Goal: Information Seeking & Learning: Check status

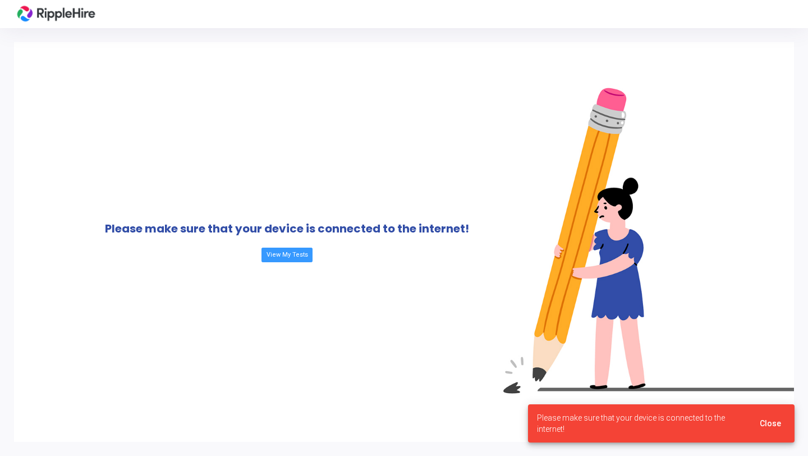
click at [777, 421] on span "Close" at bounding box center [770, 423] width 21 height 9
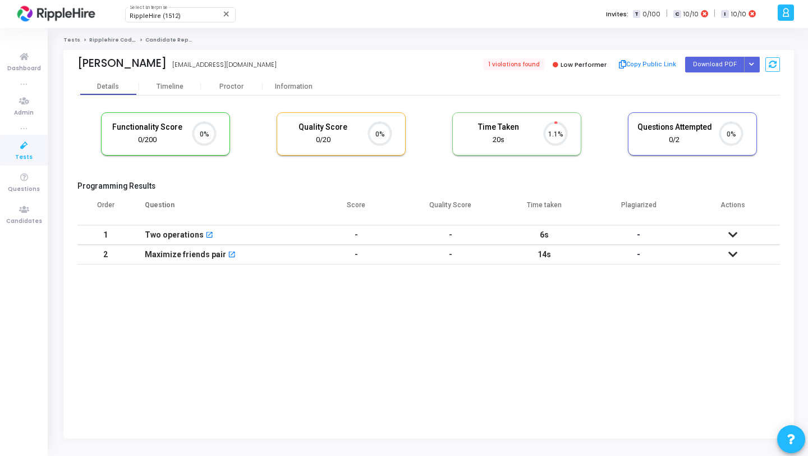
scroll to position [24, 29]
click at [237, 88] on div "Proctor" at bounding box center [232, 87] width 62 height 8
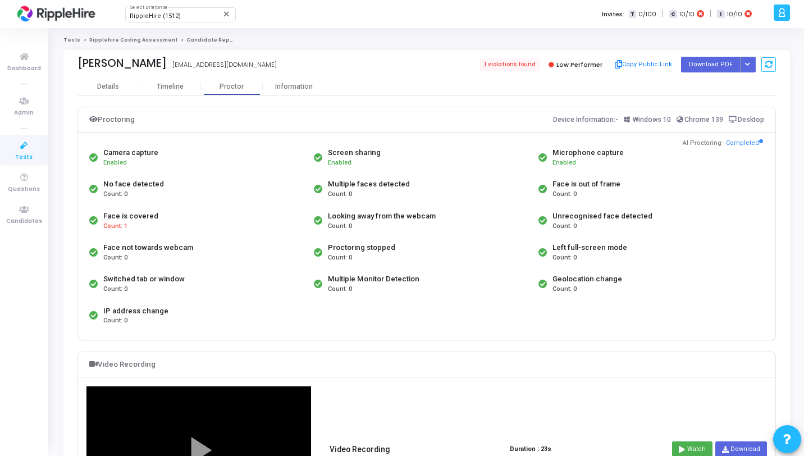
click at [108, 37] on link "Ripplehire Coding Assessment" at bounding box center [133, 39] width 88 height 7
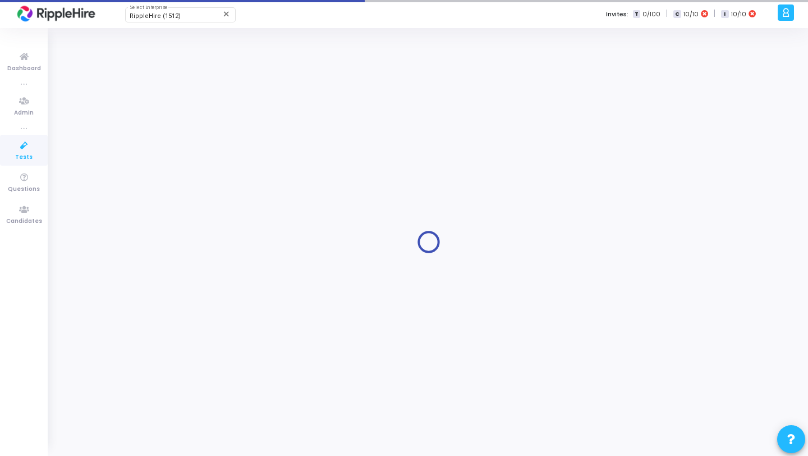
click at [30, 142] on icon at bounding box center [24, 146] width 24 height 14
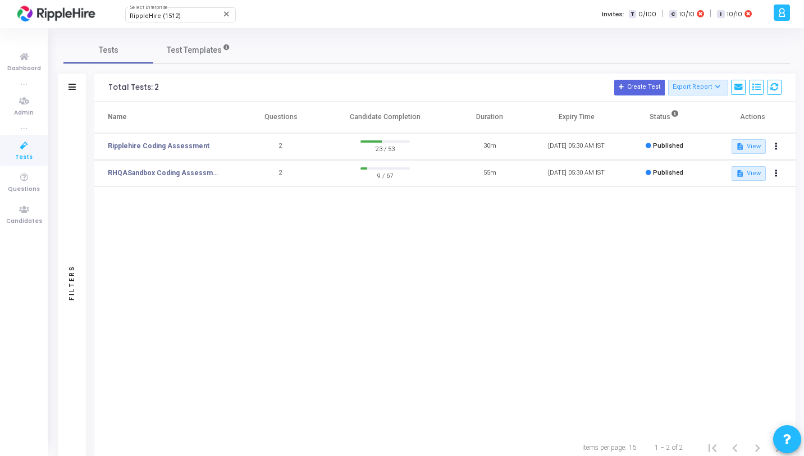
click at [781, 13] on icon at bounding box center [781, 12] width 8 height 13
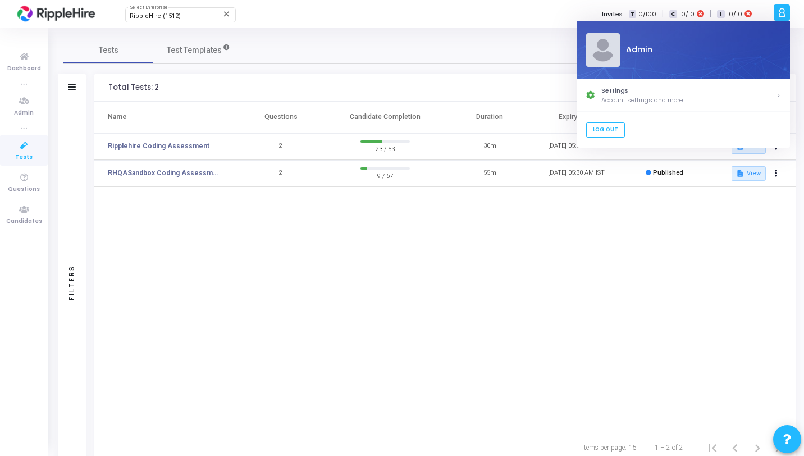
click at [419, 21] on div "RippleHire (1512) Select Enterprise close Invites: T 0/100 | C 10/10 | I 10/10" at bounding box center [441, 14] width 658 height 28
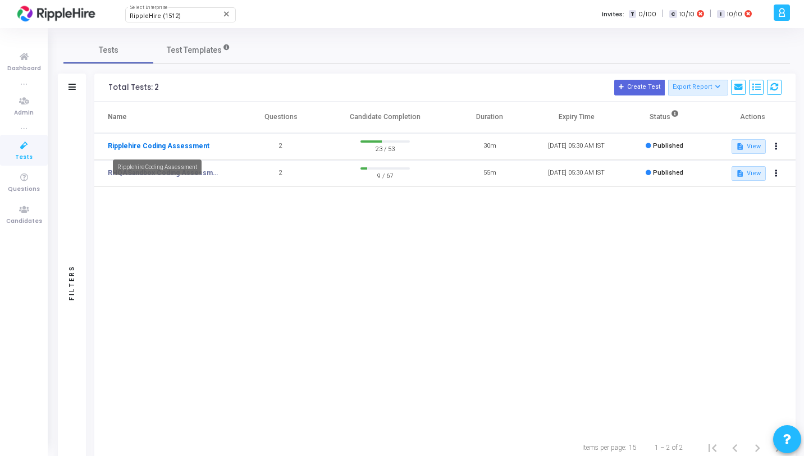
click at [148, 148] on link "Ripplehire Coding Assessment" at bounding box center [159, 146] width 102 height 10
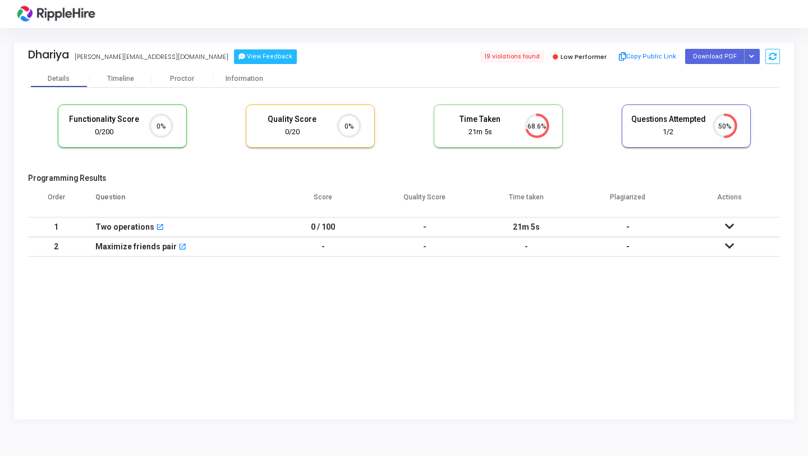
click at [234, 62] on button "View Feedback" at bounding box center [265, 56] width 63 height 15
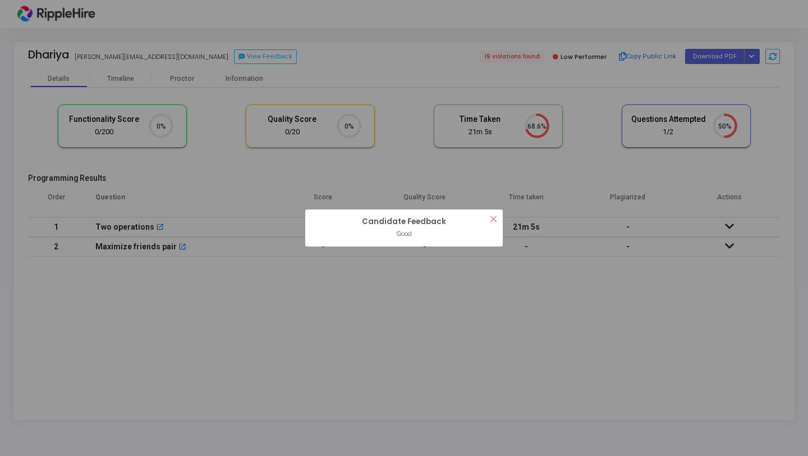
click at [265, 51] on div "? ! i Candidate Feedback × Good OK Cancel" at bounding box center [404, 228] width 808 height 456
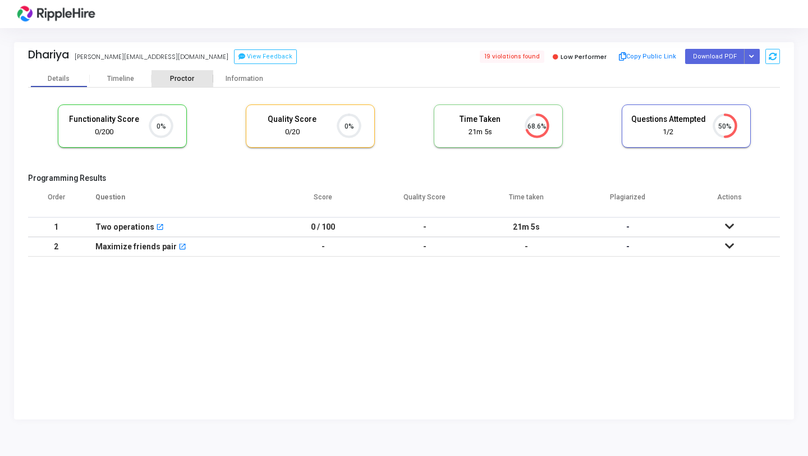
click at [193, 75] on div "Proctor" at bounding box center [183, 79] width 62 height 8
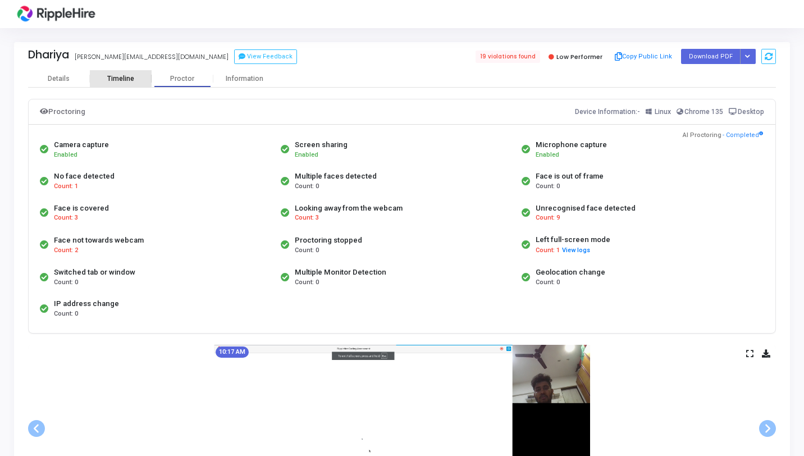
click at [112, 75] on div "Timeline" at bounding box center [120, 79] width 27 height 8
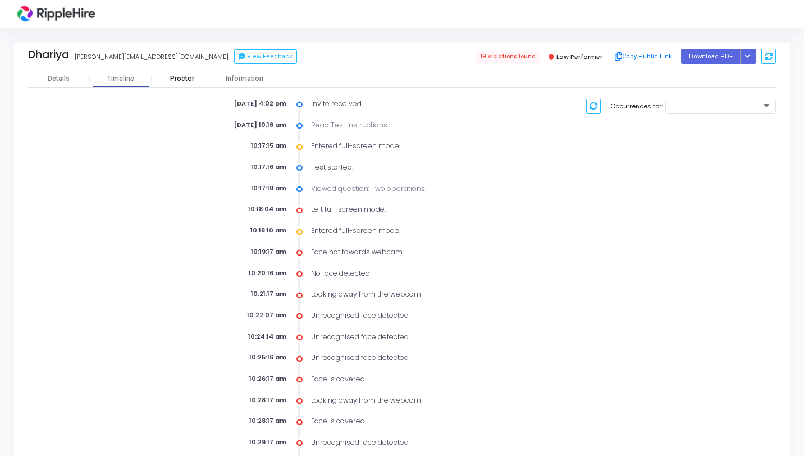
click at [185, 78] on div "Proctor" at bounding box center [183, 79] width 62 height 8
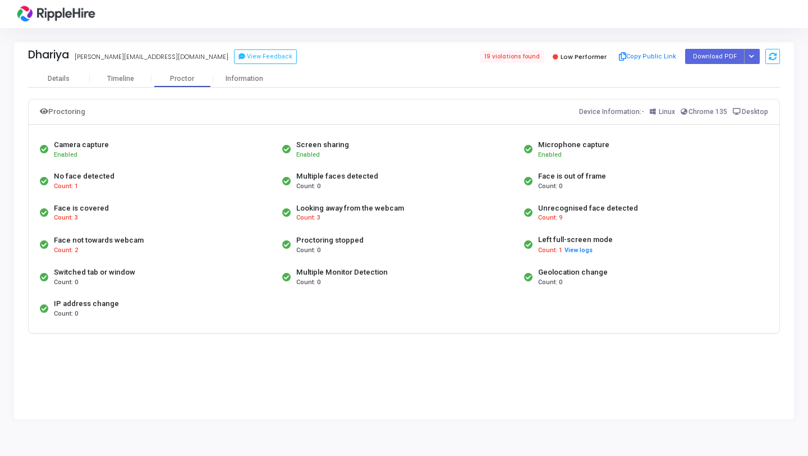
click at [264, 361] on kt-portlet-body "Details Timeline Proctor Information Proctoring Device Information:- Linux Chro…" at bounding box center [404, 244] width 780 height 349
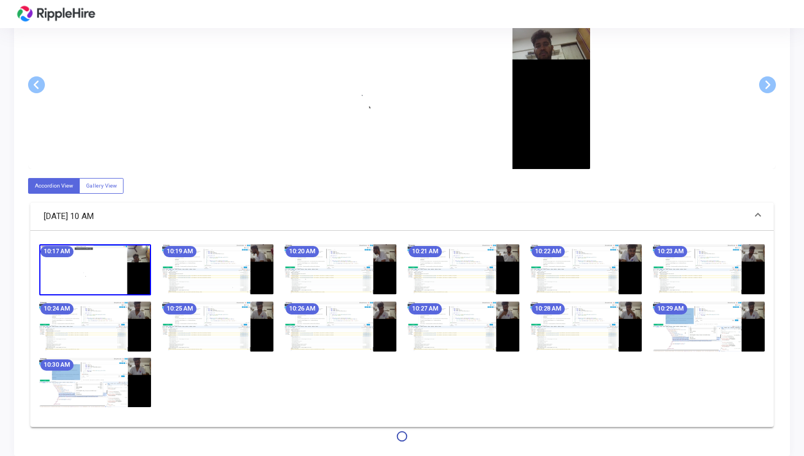
scroll to position [355, 0]
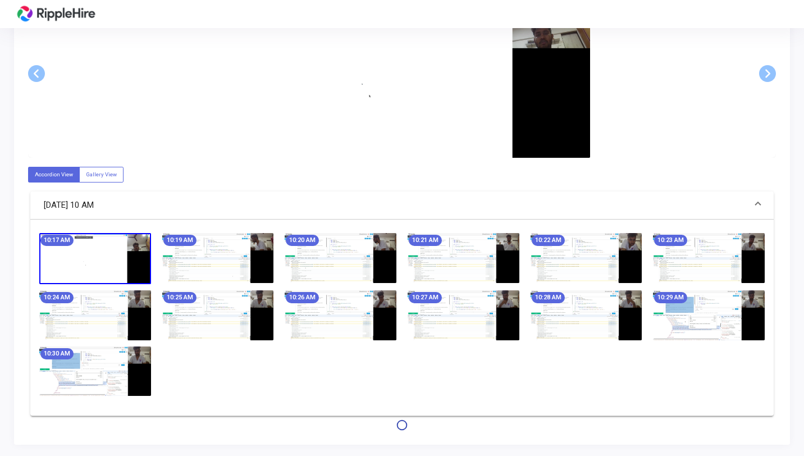
click at [223, 264] on img at bounding box center [218, 258] width 112 height 50
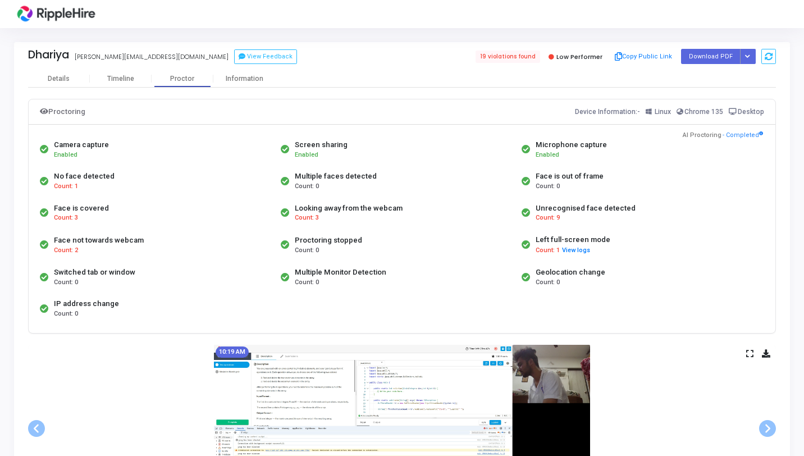
scroll to position [107, 0]
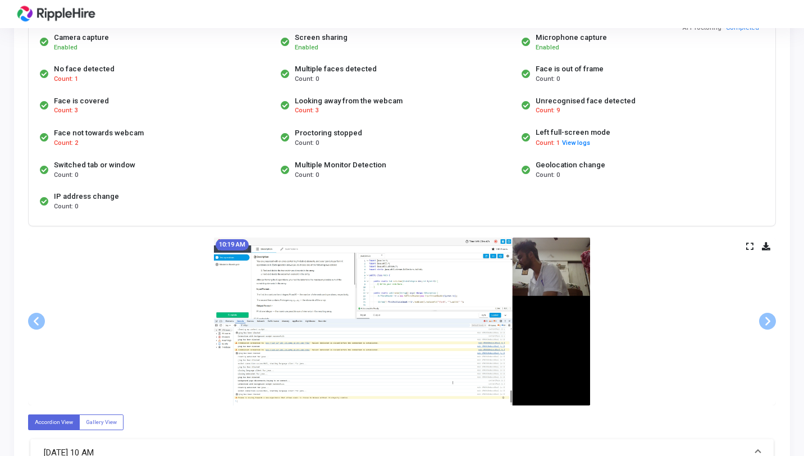
click at [750, 248] on icon at bounding box center [749, 246] width 7 height 6
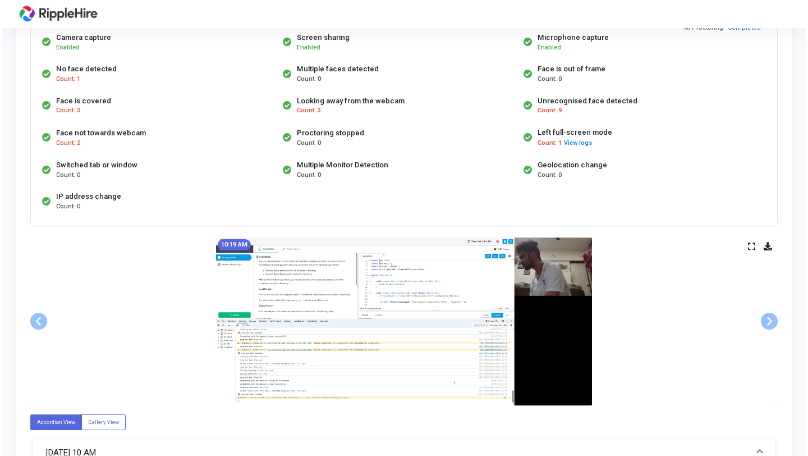
scroll to position [0, 0]
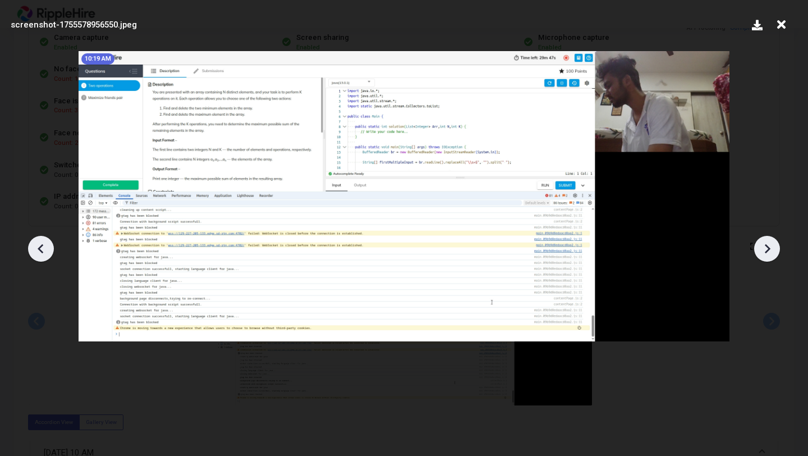
click at [762, 247] on icon at bounding box center [767, 248] width 17 height 17
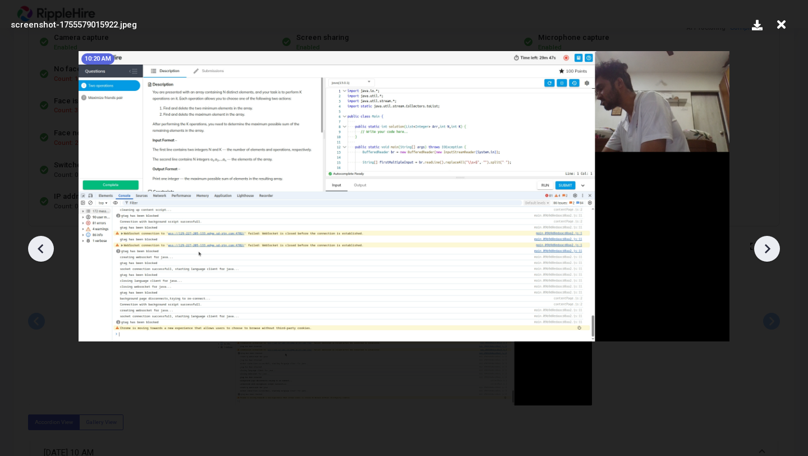
click at [762, 247] on icon at bounding box center [767, 248] width 17 height 17
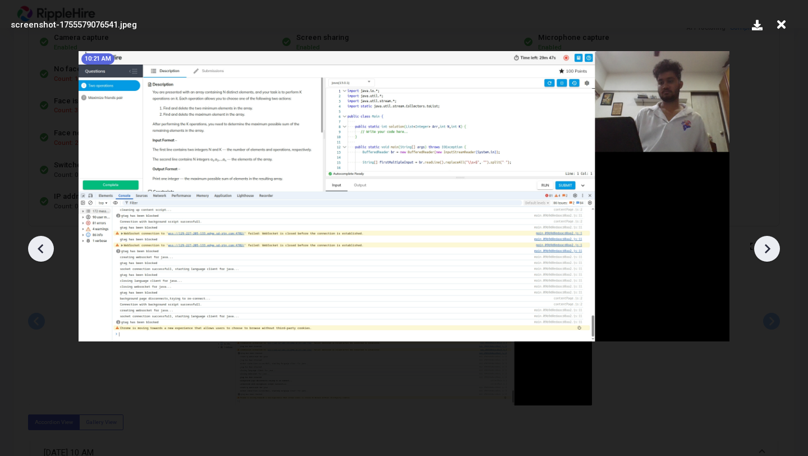
click at [762, 247] on icon at bounding box center [767, 248] width 17 height 17
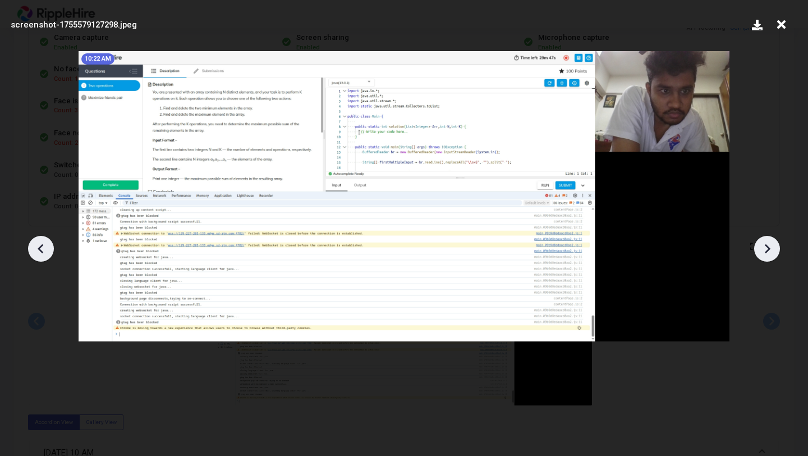
click at [762, 247] on icon at bounding box center [767, 248] width 17 height 17
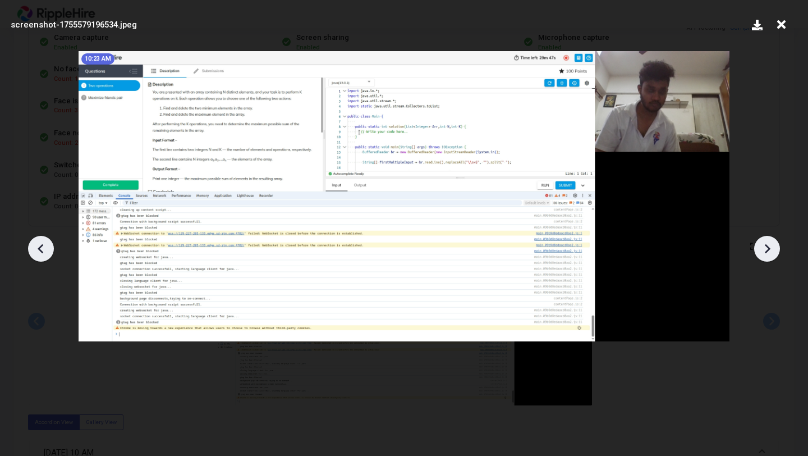
click at [762, 247] on icon at bounding box center [767, 248] width 17 height 17
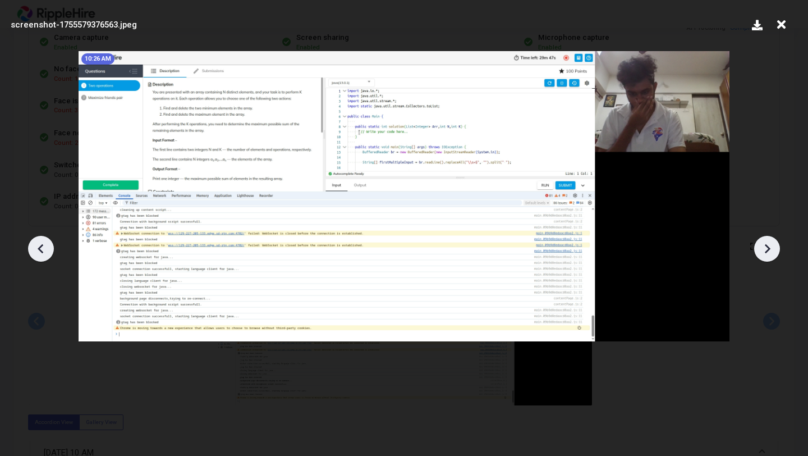
click at [762, 247] on icon at bounding box center [767, 248] width 17 height 17
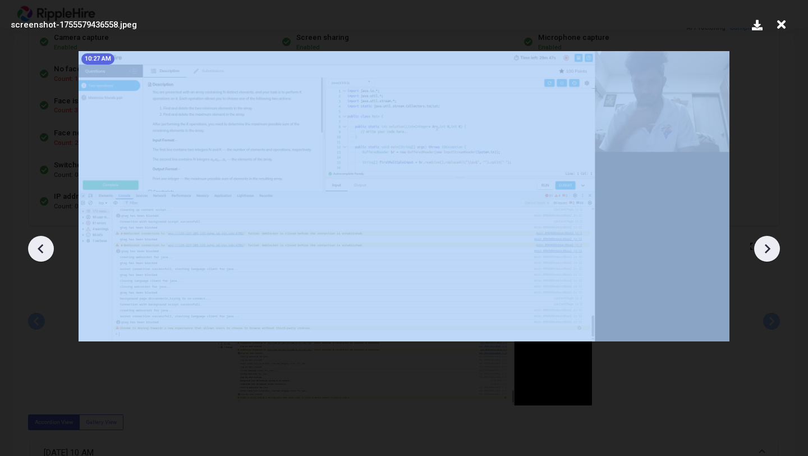
click at [762, 247] on icon at bounding box center [767, 248] width 17 height 17
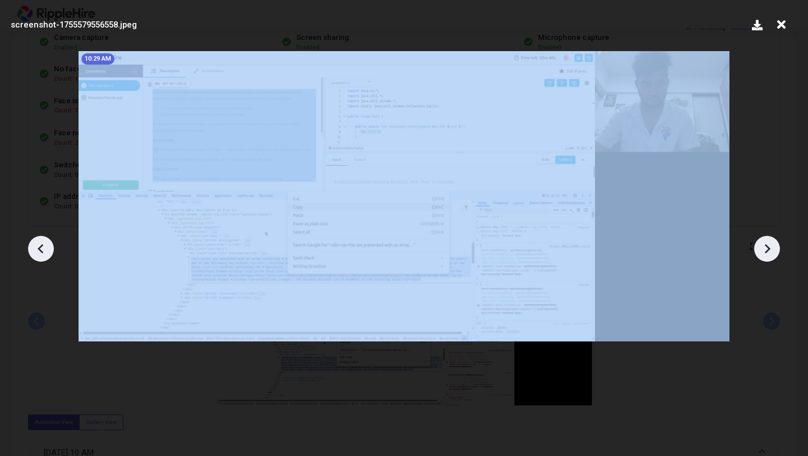
click at [762, 247] on icon at bounding box center [767, 248] width 17 height 17
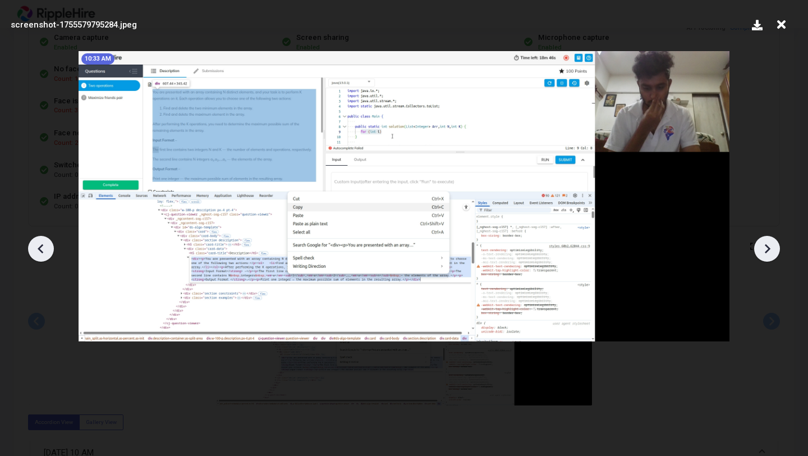
click at [762, 247] on icon at bounding box center [767, 248] width 17 height 17
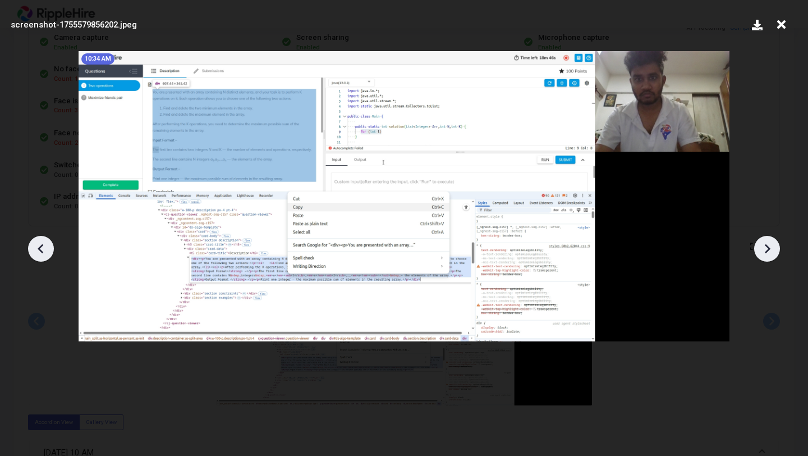
click at [762, 247] on icon at bounding box center [767, 248] width 17 height 17
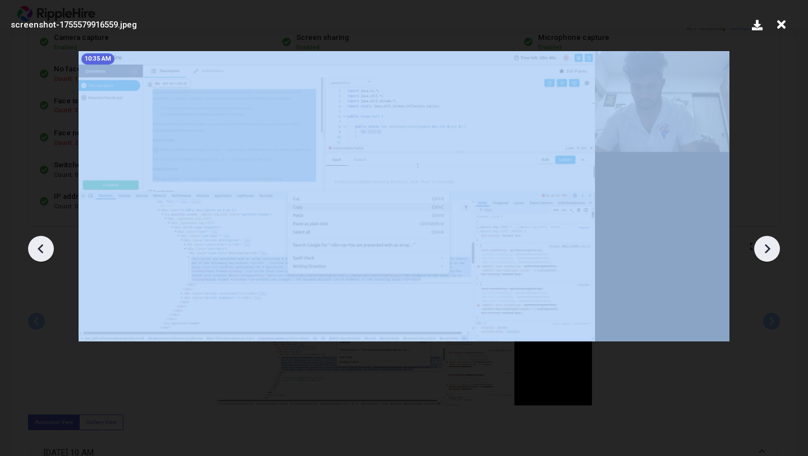
click at [762, 247] on icon at bounding box center [767, 248] width 17 height 17
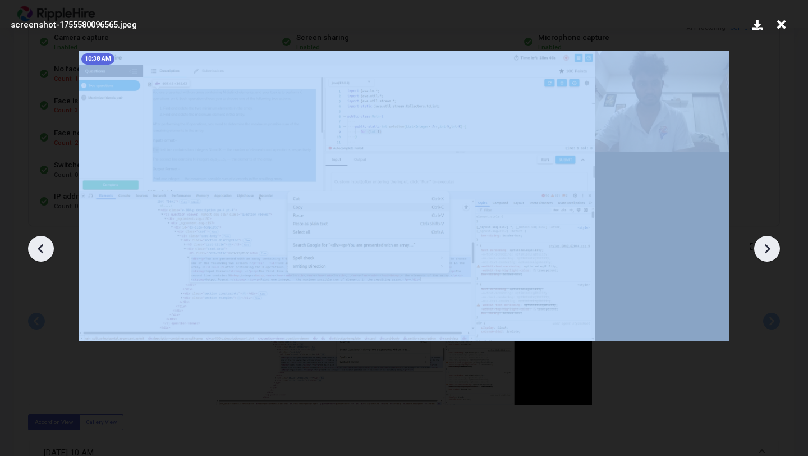
click at [762, 247] on icon at bounding box center [767, 248] width 17 height 17
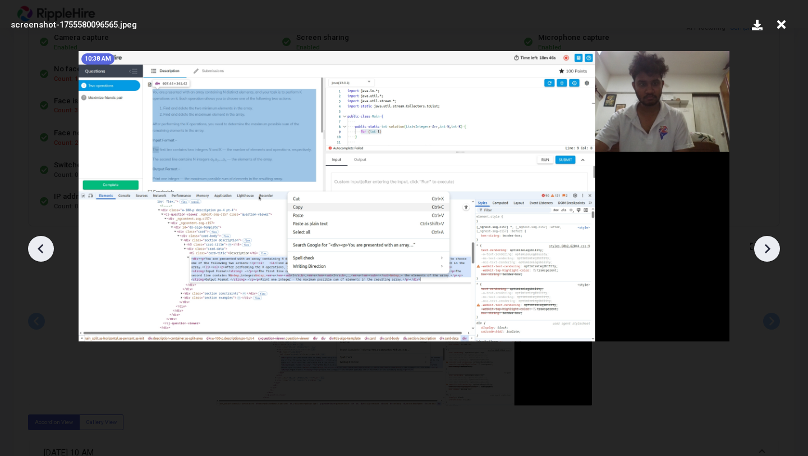
click at [762, 247] on icon at bounding box center [767, 248] width 17 height 17
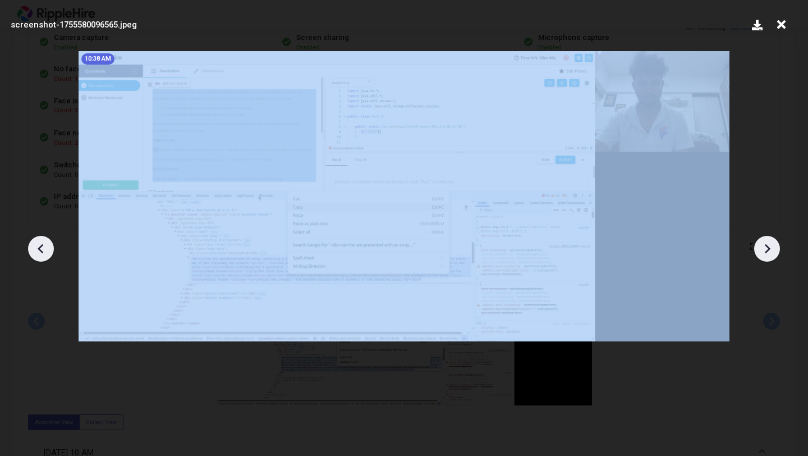
click at [762, 247] on icon at bounding box center [767, 248] width 17 height 17
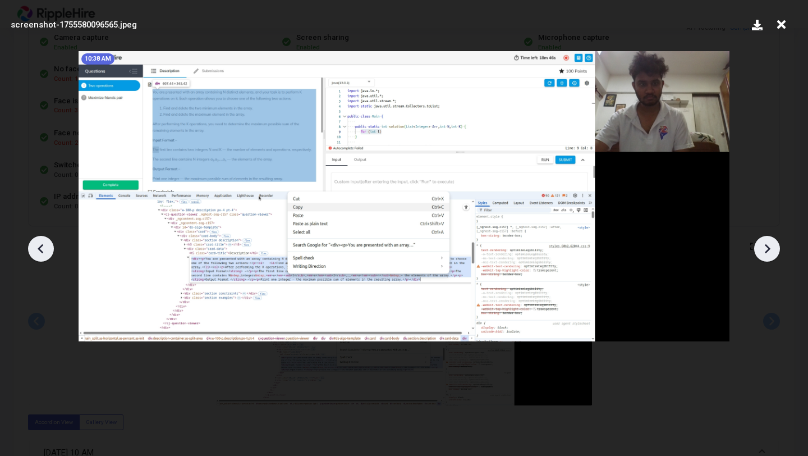
click at [748, 96] on div at bounding box center [404, 245] width 808 height 422
click at [779, 24] on icon at bounding box center [781, 24] width 17 height 21
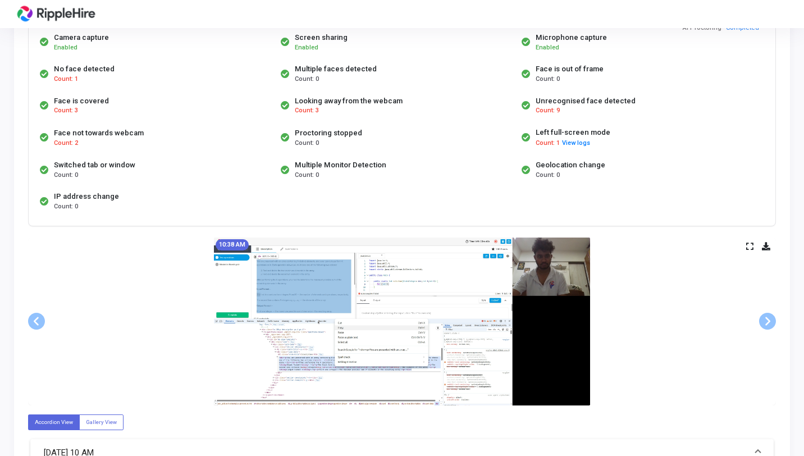
scroll to position [127, 0]
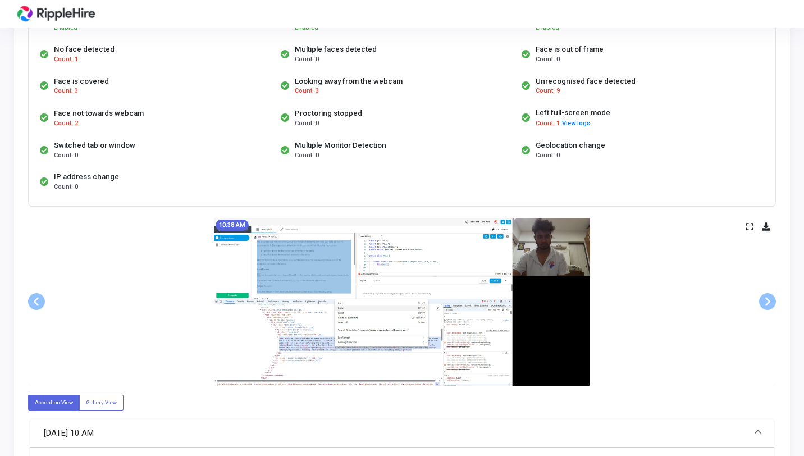
click at [748, 228] on icon at bounding box center [749, 226] width 7 height 6
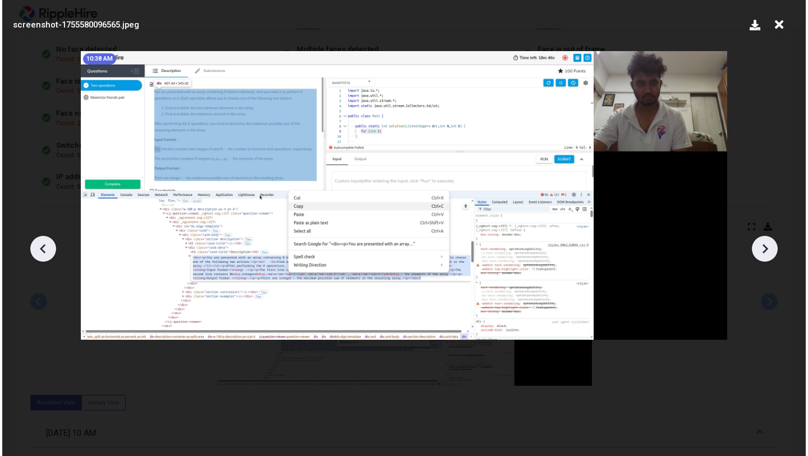
scroll to position [0, 0]
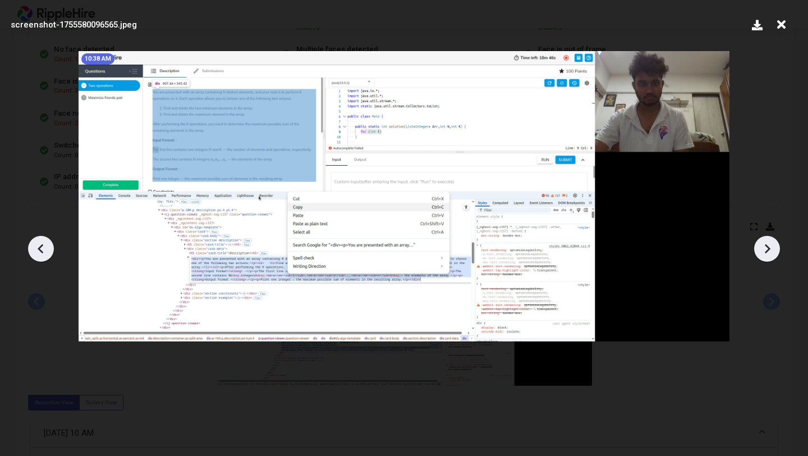
click at [156, 27] on div "screenshot-1755580096565.jpeg" at bounding box center [372, 25] width 723 height 12
click at [46, 236] on div at bounding box center [404, 245] width 808 height 422
click at [46, 237] on div at bounding box center [41, 249] width 26 height 26
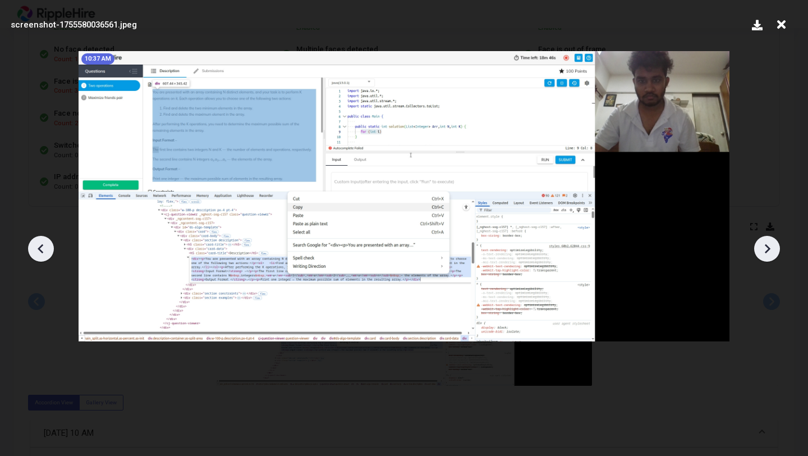
click at [46, 254] on icon at bounding box center [41, 248] width 17 height 17
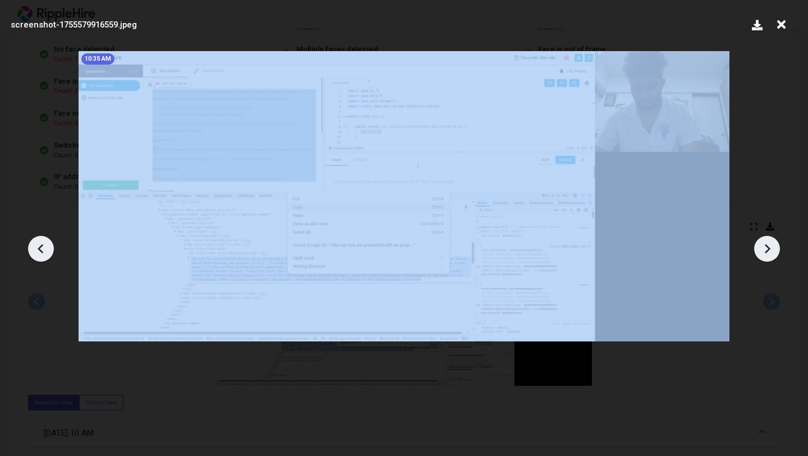
click at [46, 254] on icon at bounding box center [41, 248] width 17 height 17
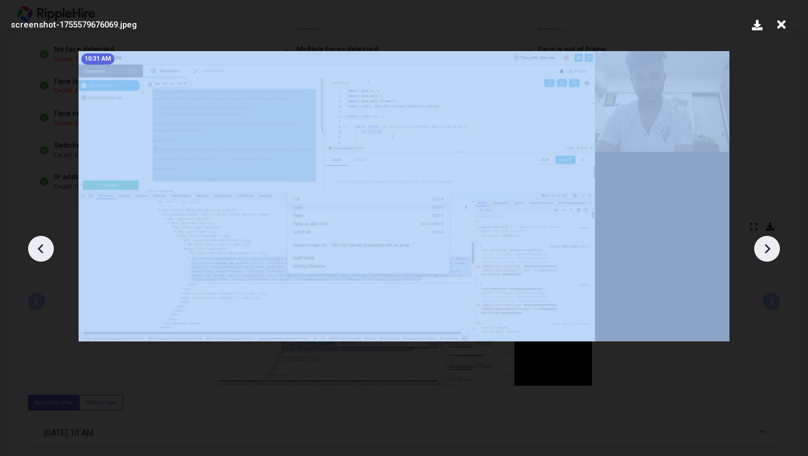
click at [46, 254] on icon at bounding box center [41, 248] width 17 height 17
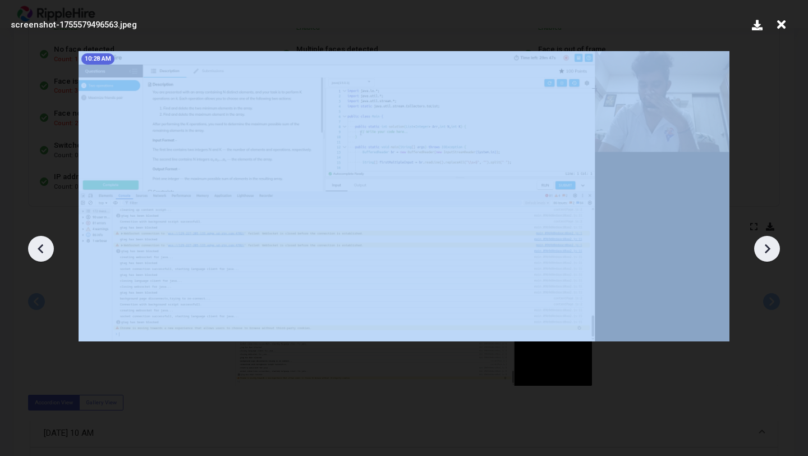
click at [46, 254] on icon at bounding box center [41, 248] width 17 height 17
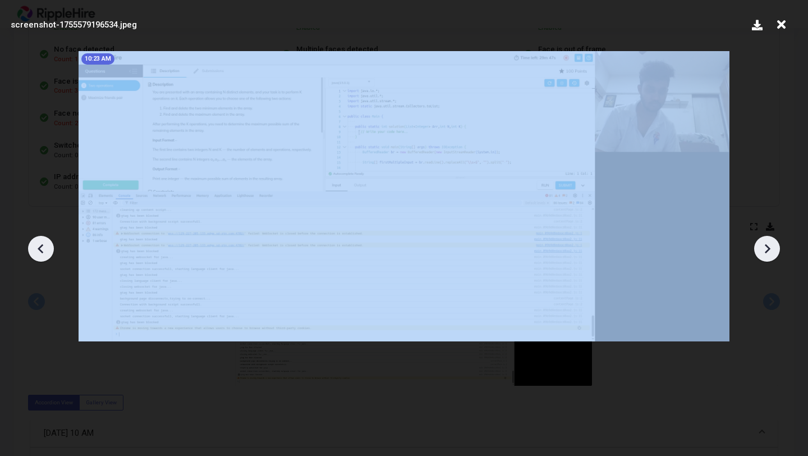
click at [46, 254] on icon at bounding box center [41, 248] width 17 height 17
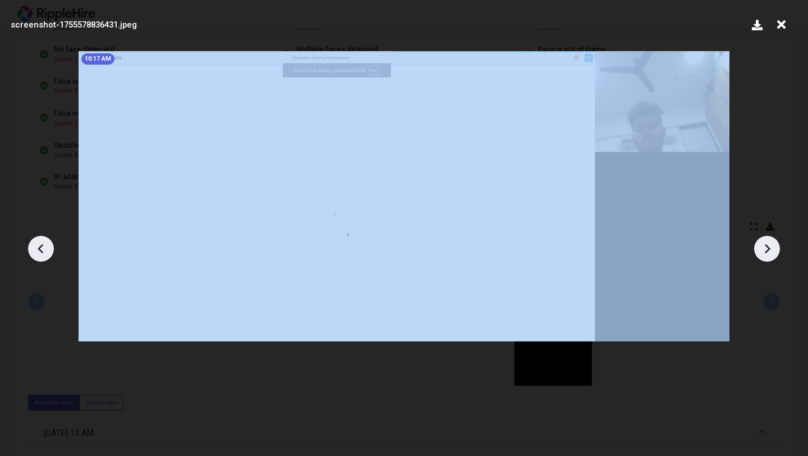
click at [46, 254] on icon at bounding box center [41, 248] width 17 height 17
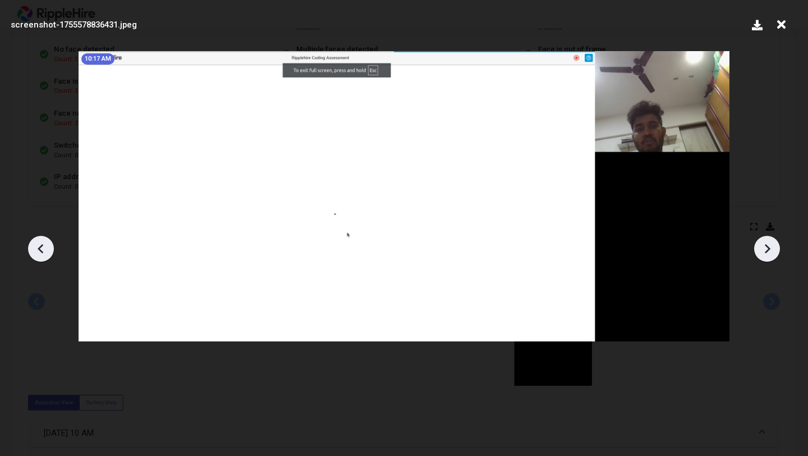
click at [763, 250] on icon at bounding box center [767, 248] width 17 height 17
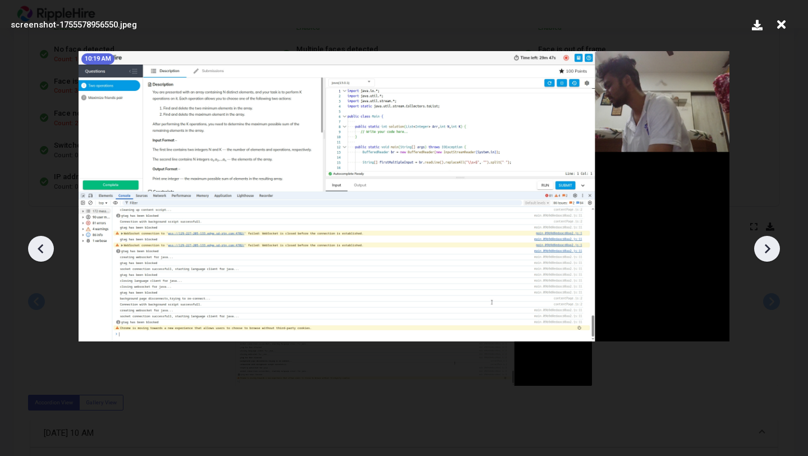
click at [245, 33] on div "screenshot-1755578956550.jpeg" at bounding box center [404, 25] width 792 height 34
click at [778, 22] on icon at bounding box center [781, 24] width 17 height 21
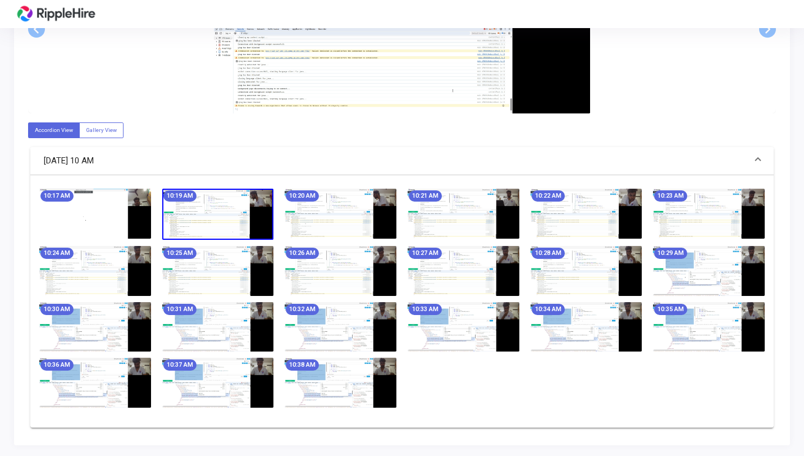
scroll to position [303, 0]
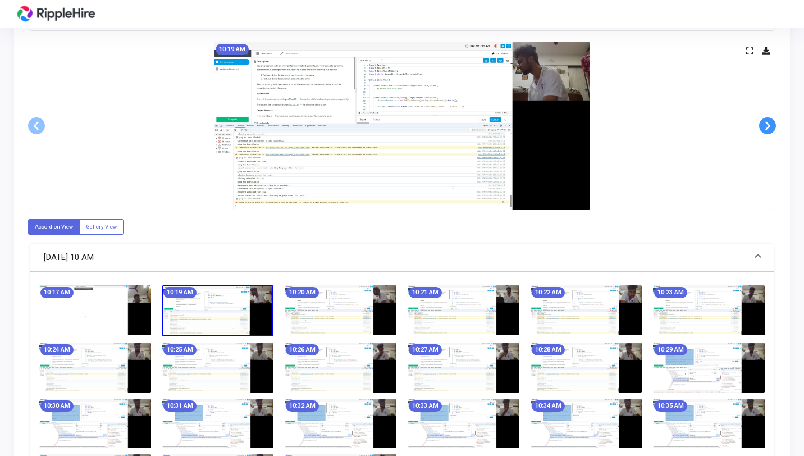
click at [770, 124] on span at bounding box center [767, 125] width 17 height 17
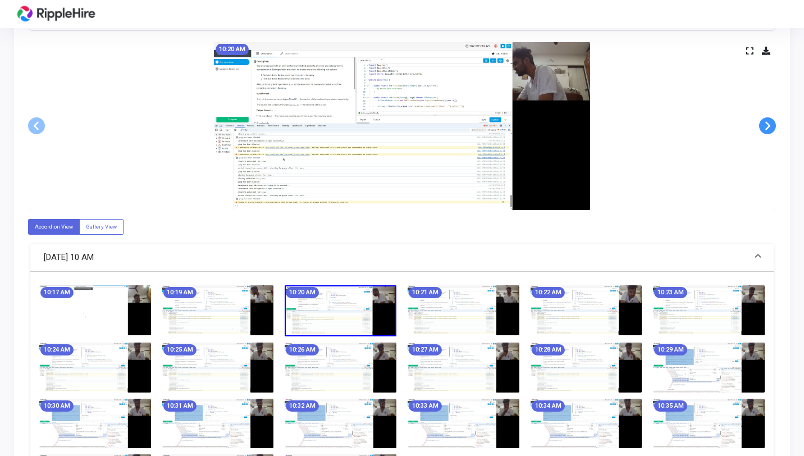
click at [770, 124] on span at bounding box center [767, 125] width 17 height 17
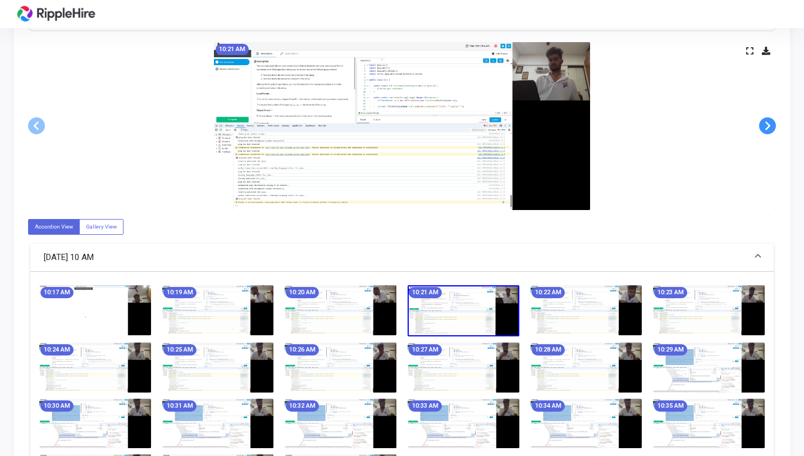
click at [770, 124] on span at bounding box center [767, 125] width 17 height 17
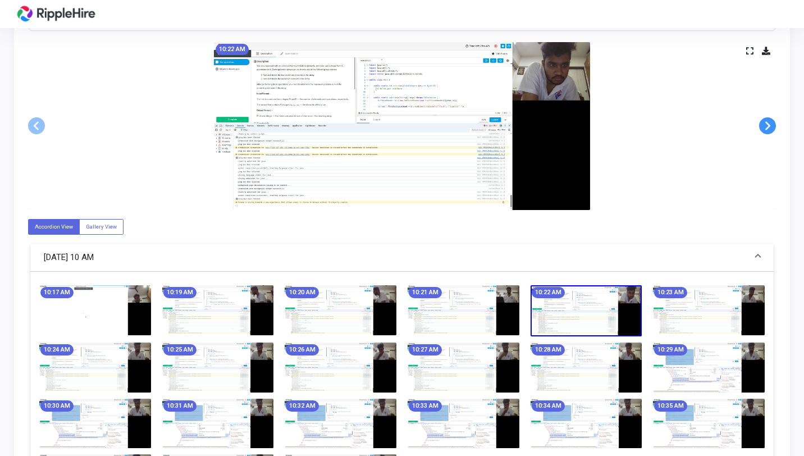
click at [770, 124] on span at bounding box center [767, 125] width 17 height 17
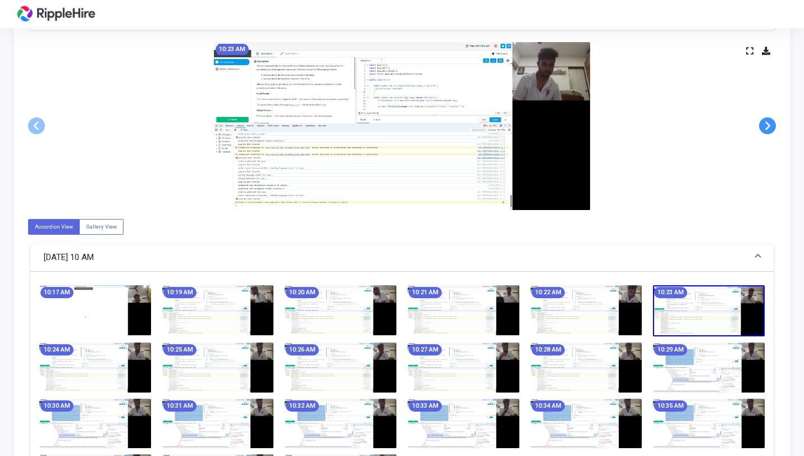
click at [770, 124] on span at bounding box center [767, 125] width 17 height 17
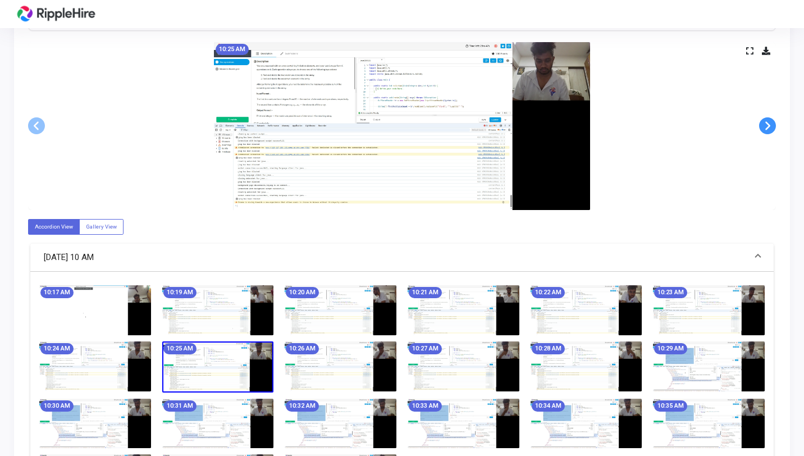
click at [770, 124] on span at bounding box center [767, 125] width 17 height 17
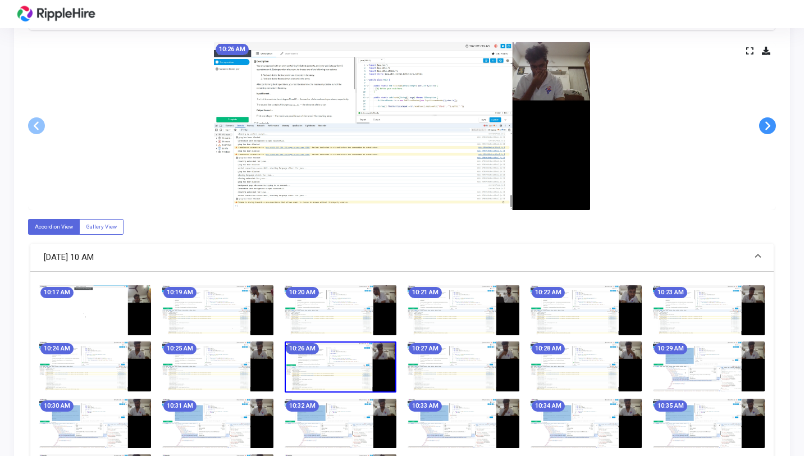
click at [770, 124] on span at bounding box center [767, 125] width 17 height 17
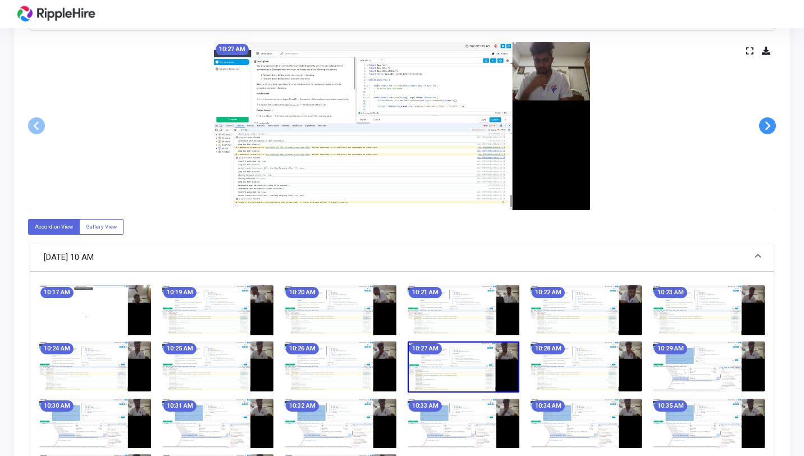
click at [770, 124] on span at bounding box center [767, 125] width 17 height 17
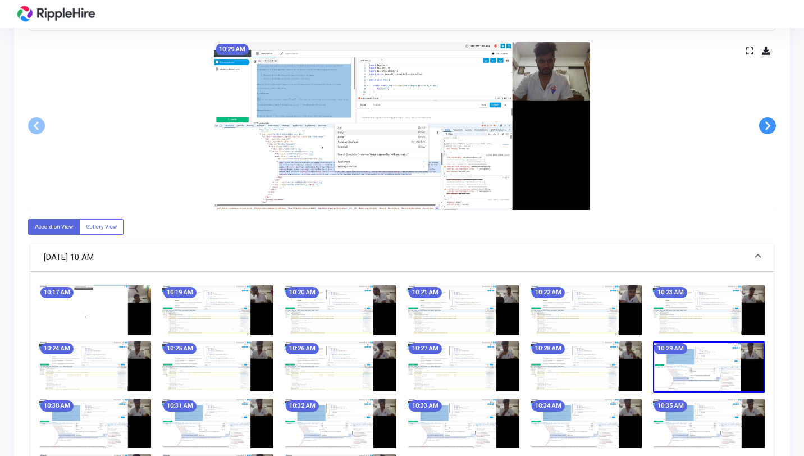
click at [770, 124] on span at bounding box center [767, 125] width 17 height 17
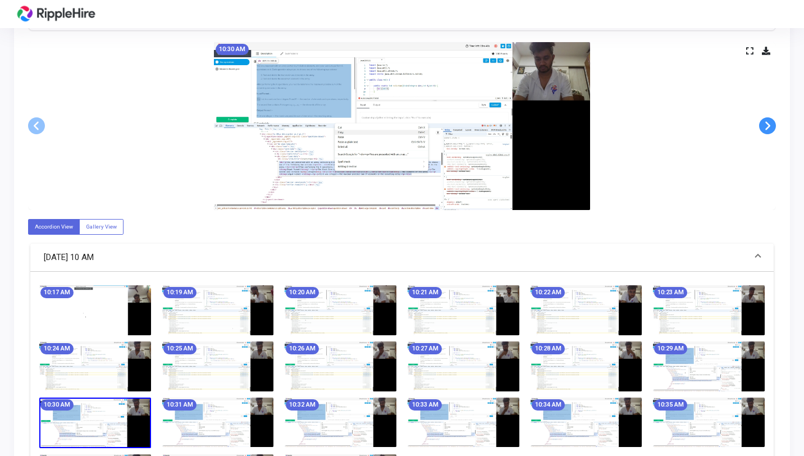
click at [770, 124] on span at bounding box center [767, 125] width 17 height 17
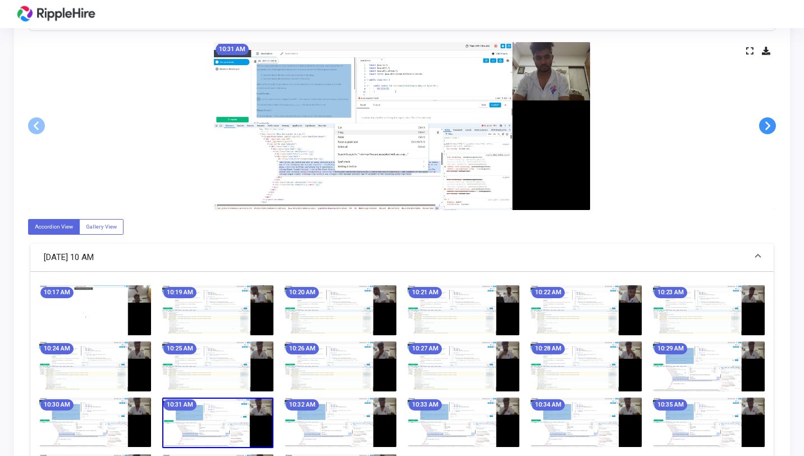
click at [770, 124] on span at bounding box center [767, 125] width 17 height 17
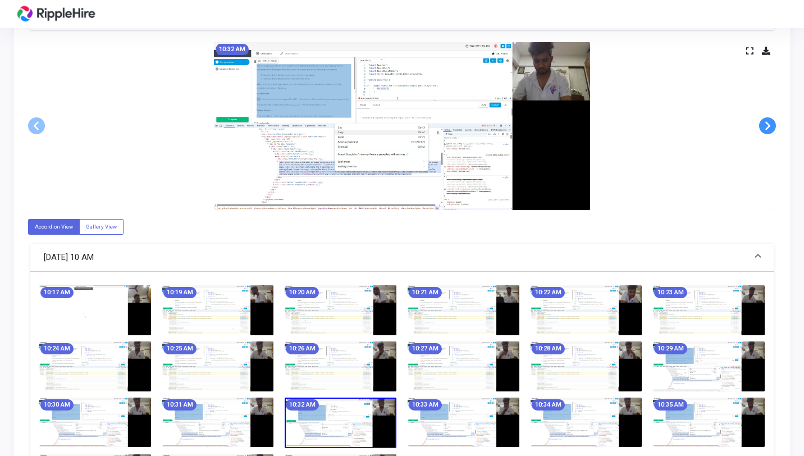
click at [770, 124] on span at bounding box center [767, 125] width 17 height 17
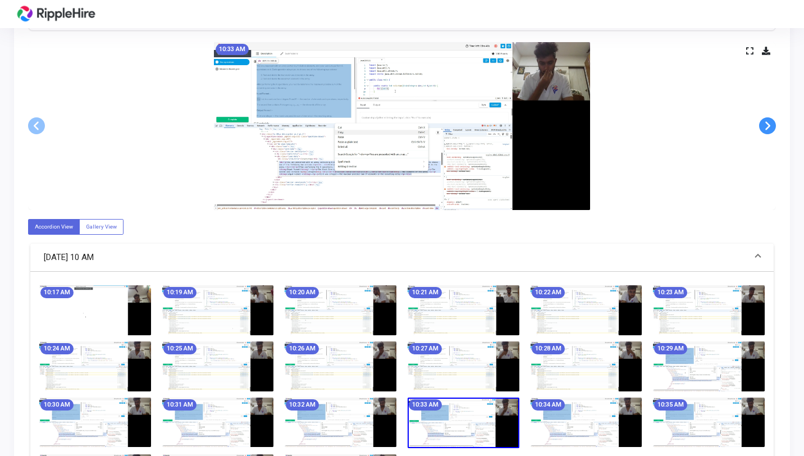
click at [770, 124] on span at bounding box center [767, 125] width 17 height 17
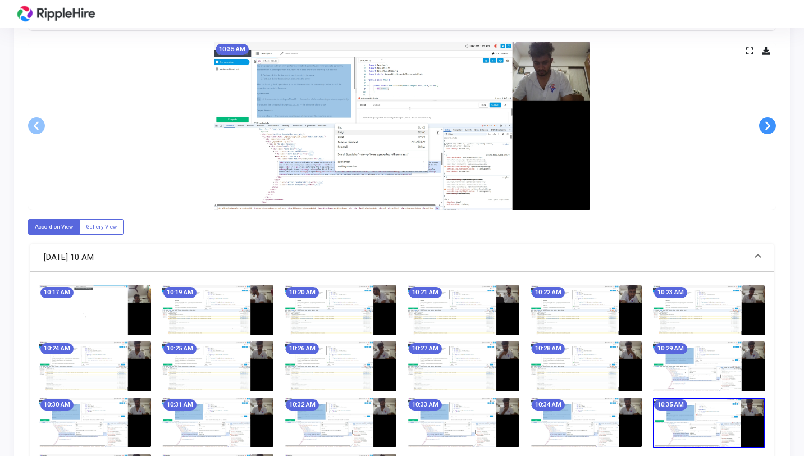
click at [770, 124] on span at bounding box center [767, 125] width 17 height 17
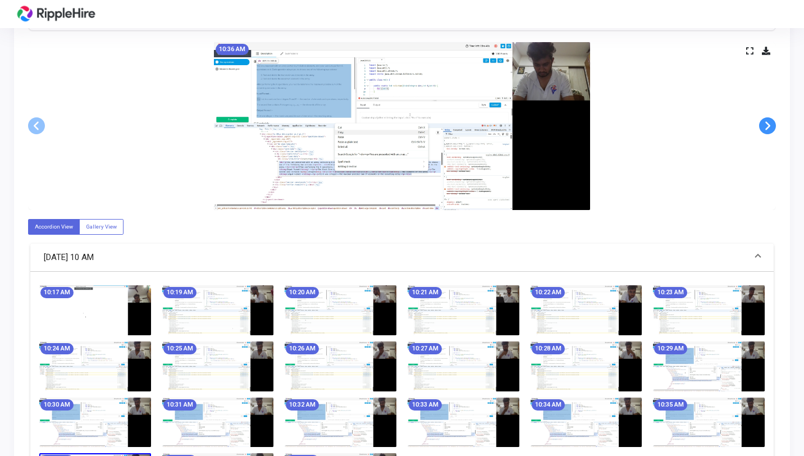
click at [770, 124] on span at bounding box center [767, 125] width 17 height 17
click at [368, 185] on img at bounding box center [402, 126] width 376 height 168
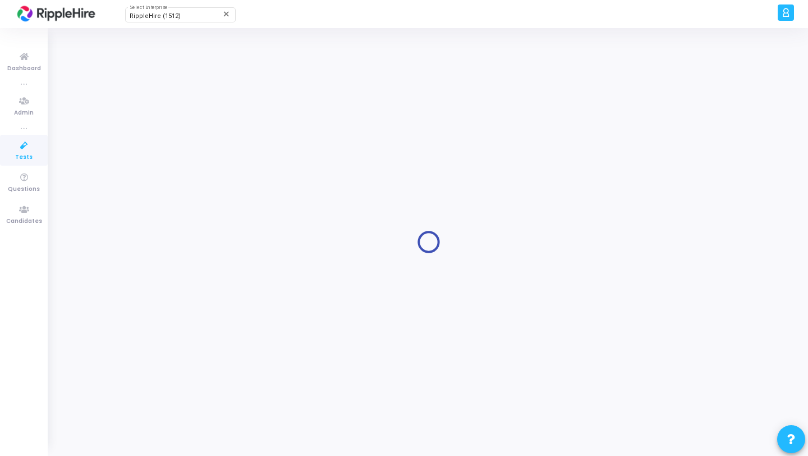
click at [782, 16] on icon at bounding box center [786, 12] width 8 height 13
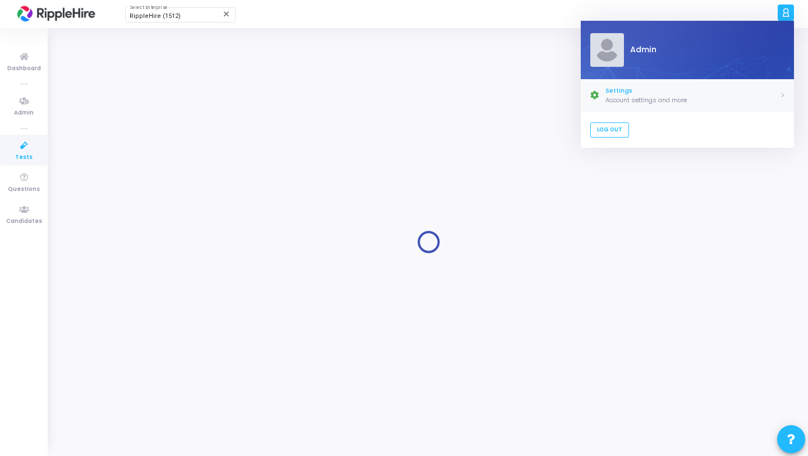
click at [630, 102] on div "Account settings and more" at bounding box center [693, 100] width 175 height 10
select select "91"
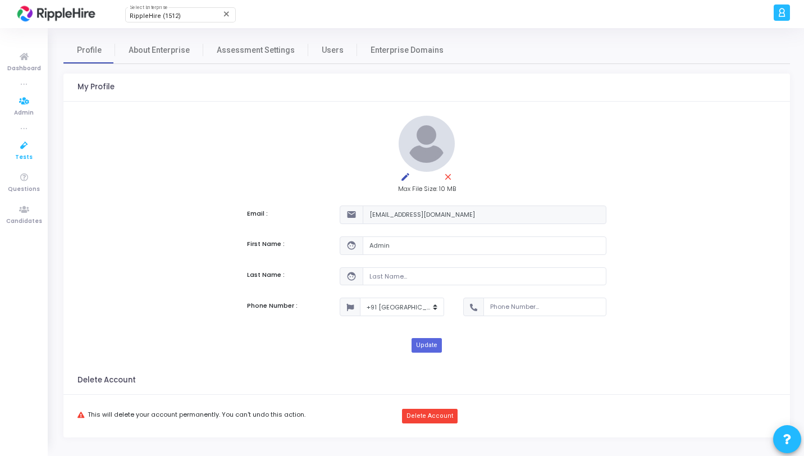
click at [31, 139] on icon at bounding box center [24, 146] width 24 height 14
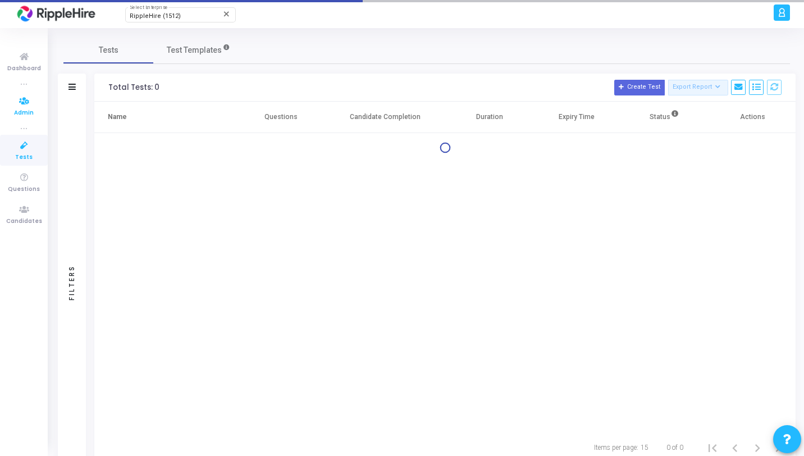
click at [25, 104] on icon at bounding box center [24, 101] width 24 height 14
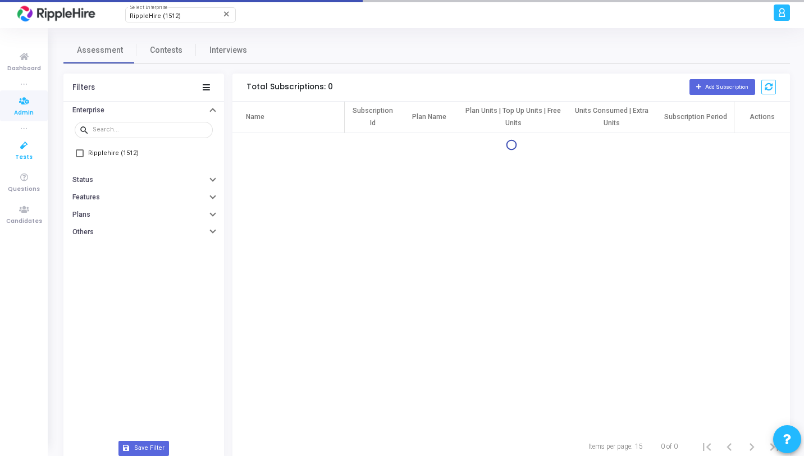
click at [29, 144] on icon at bounding box center [24, 146] width 24 height 14
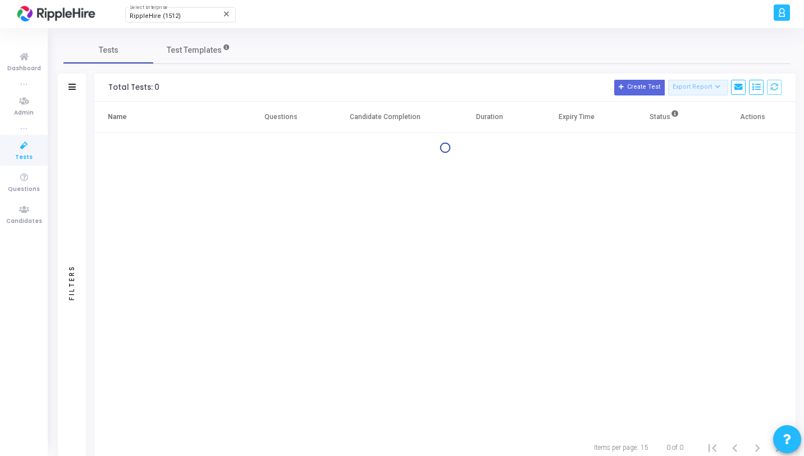
click at [22, 149] on icon at bounding box center [24, 146] width 24 height 14
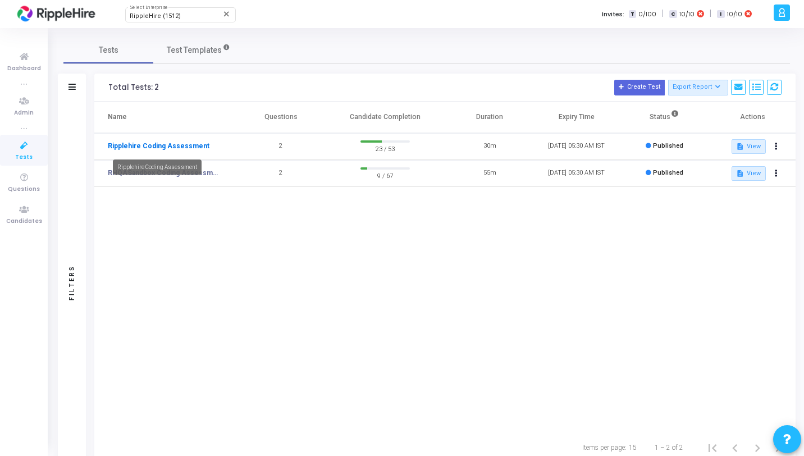
click at [182, 145] on link "Ripplehire Coding Assessment" at bounding box center [159, 146] width 102 height 10
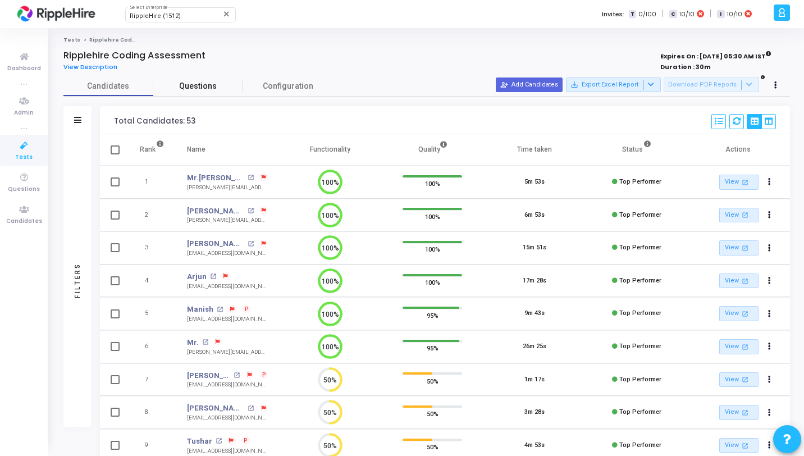
click at [203, 93] on link "Questions" at bounding box center [198, 86] width 90 height 20
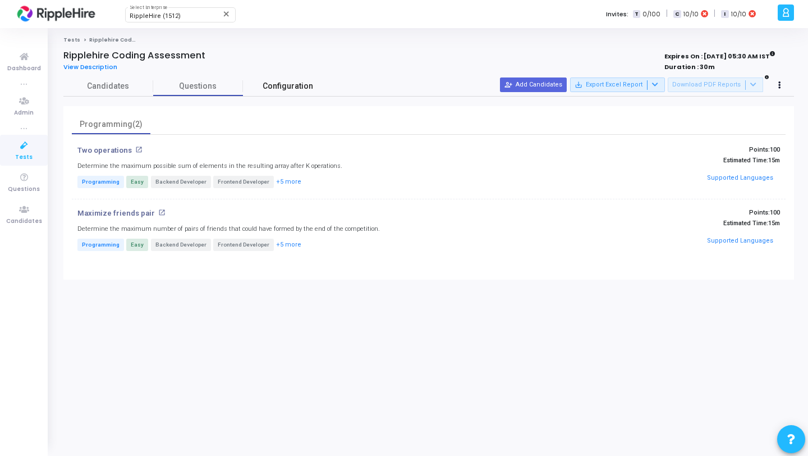
click at [286, 91] on span "Configuration" at bounding box center [288, 86] width 51 height 12
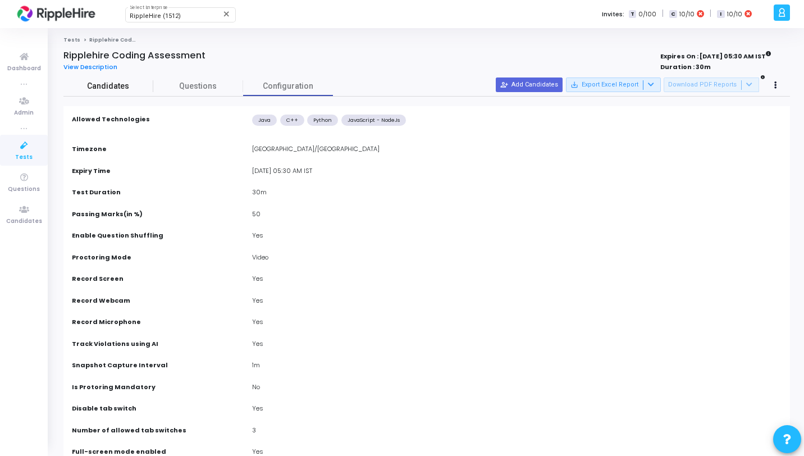
click at [114, 90] on span "Candidates" at bounding box center [108, 86] width 90 height 12
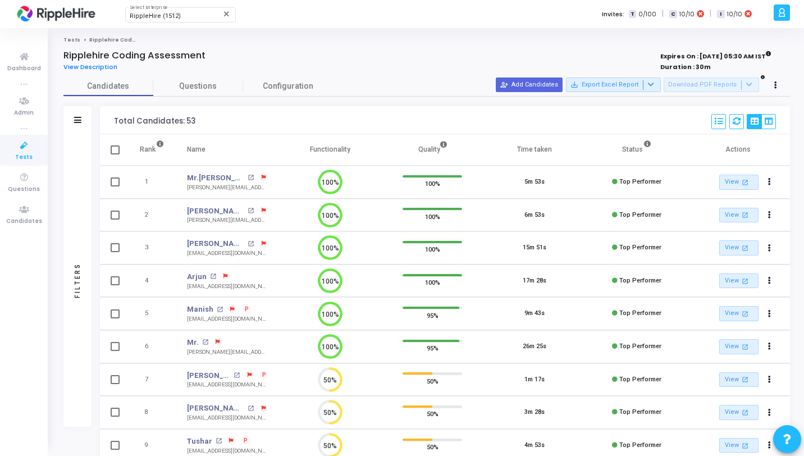
click at [258, 108] on div "Total Candidates: 53 Select S No Name Questions Functionality Quality Time Take…" at bounding box center [445, 120] width 690 height 28
click at [262, 176] on icon at bounding box center [264, 177] width 4 height 4
click at [414, 111] on div at bounding box center [402, 228] width 804 height 456
click at [782, 81] on div at bounding box center [776, 85] width 16 height 16
click at [780, 81] on button at bounding box center [776, 85] width 16 height 16
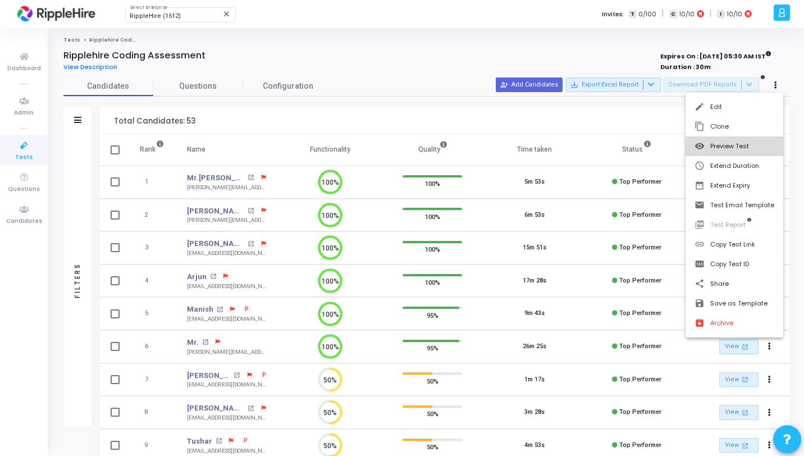
click at [737, 150] on button "visibility Preview Test" at bounding box center [734, 146] width 98 height 20
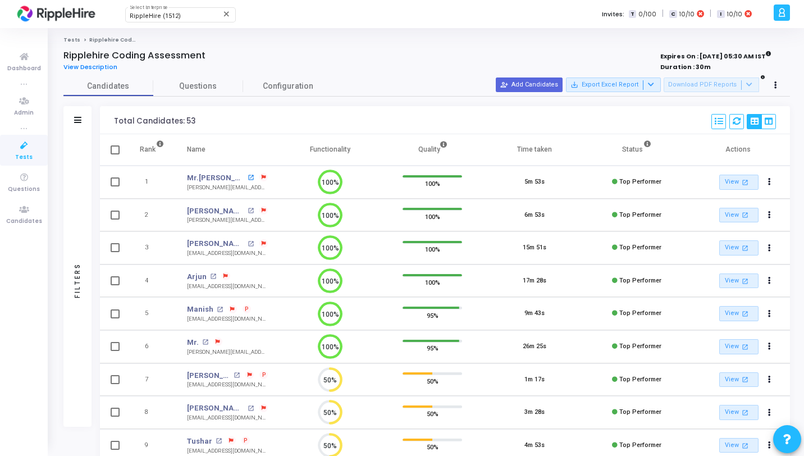
click at [248, 179] on mat-icon "open_in_new" at bounding box center [251, 178] width 6 height 6
click at [778, 85] on button at bounding box center [776, 85] width 16 height 16
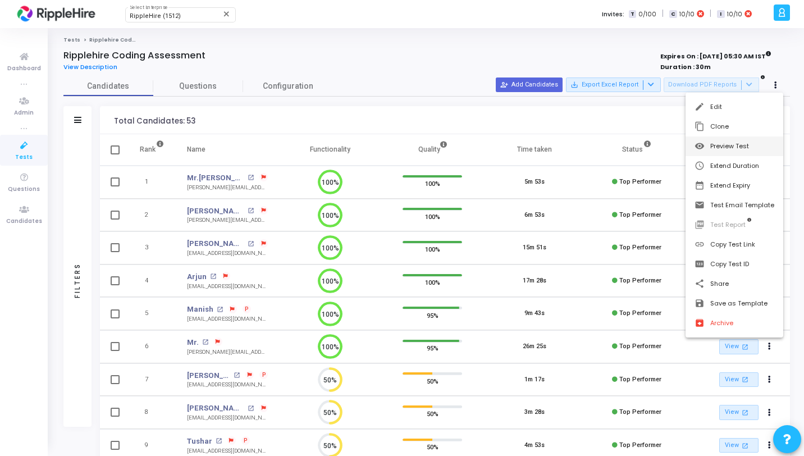
click at [723, 148] on button "visibility Preview Test" at bounding box center [734, 146] width 98 height 20
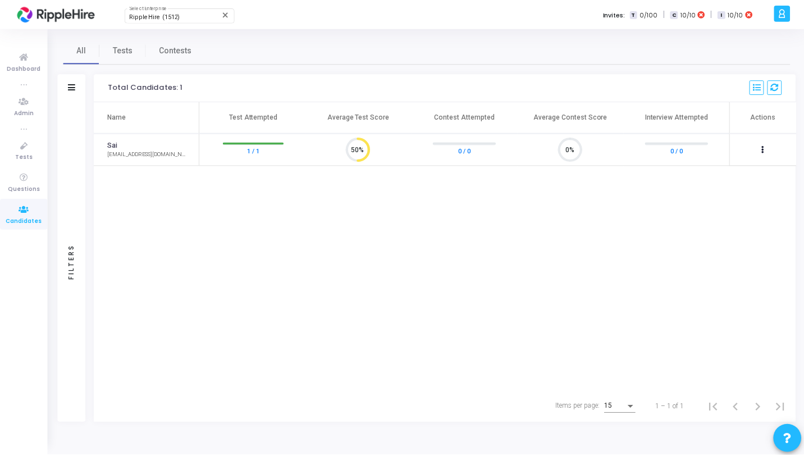
scroll to position [5, 5]
click at [25, 102] on icon at bounding box center [24, 101] width 24 height 14
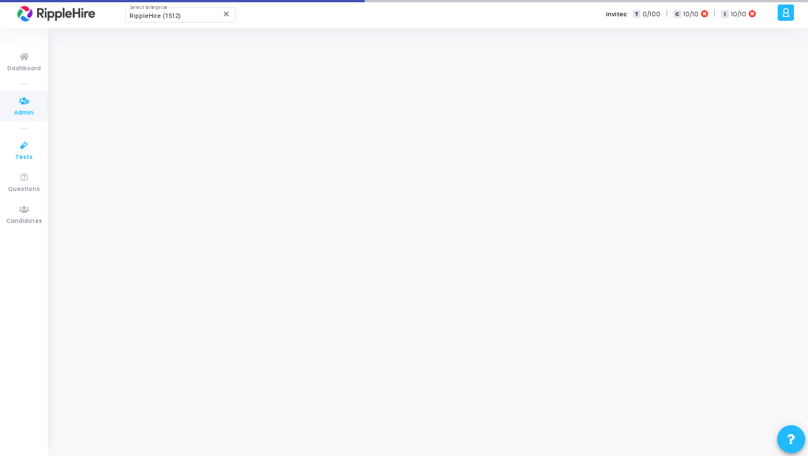
click at [20, 144] on icon at bounding box center [24, 146] width 24 height 14
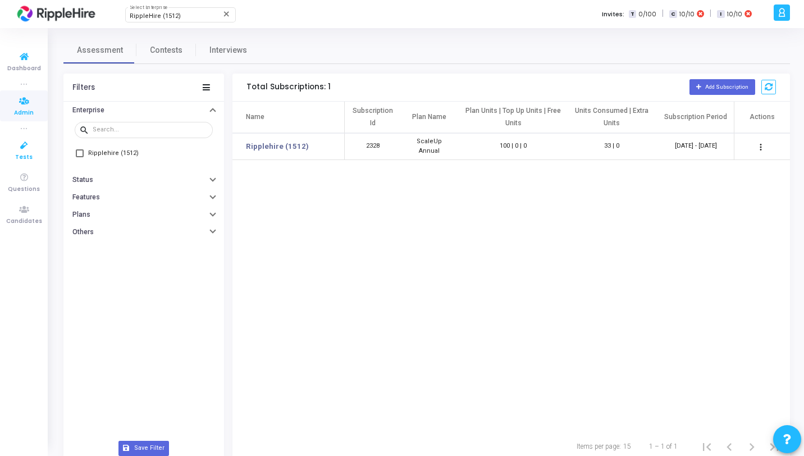
click at [28, 149] on icon at bounding box center [24, 146] width 24 height 14
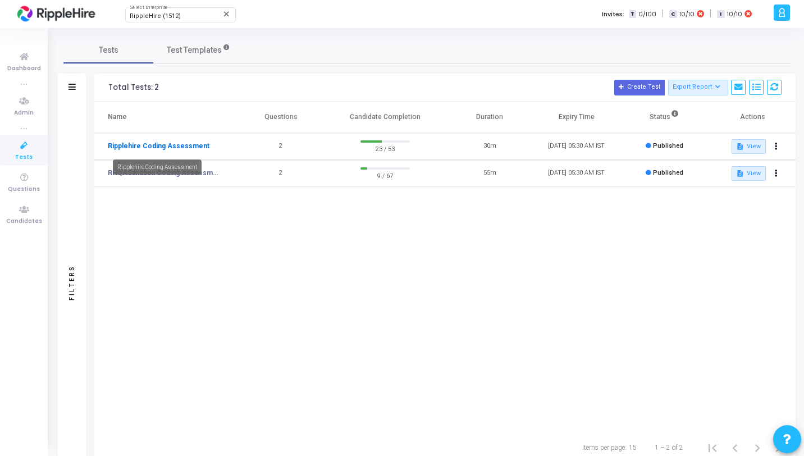
click at [134, 146] on link "Ripplehire Coding Assessment" at bounding box center [159, 146] width 102 height 10
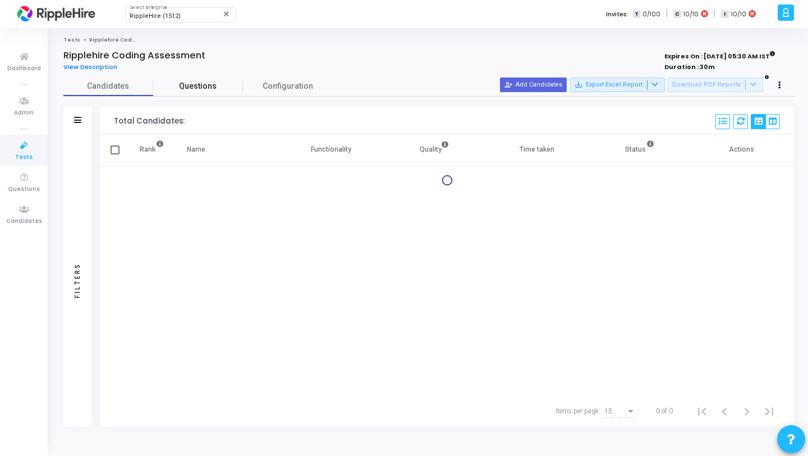
click at [189, 85] on span "Questions" at bounding box center [198, 86] width 90 height 12
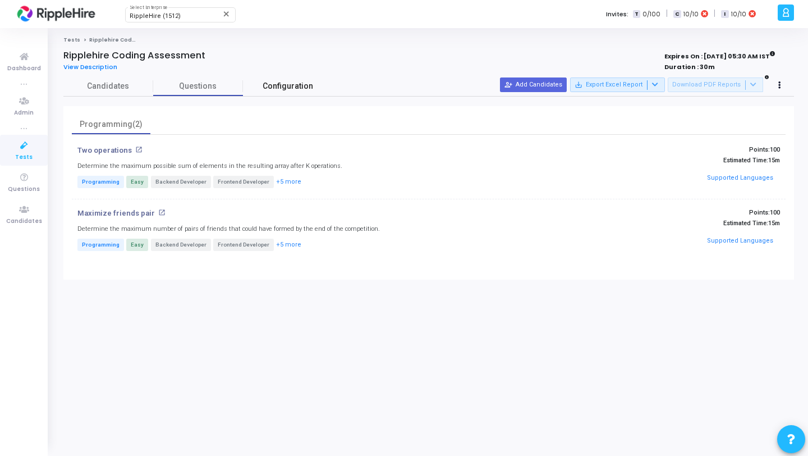
click at [256, 85] on link "Configuration" at bounding box center [288, 86] width 90 height 20
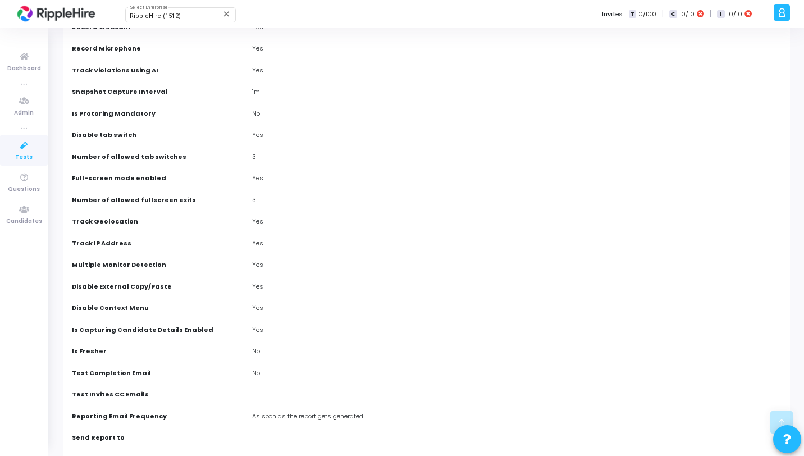
scroll to position [268, 0]
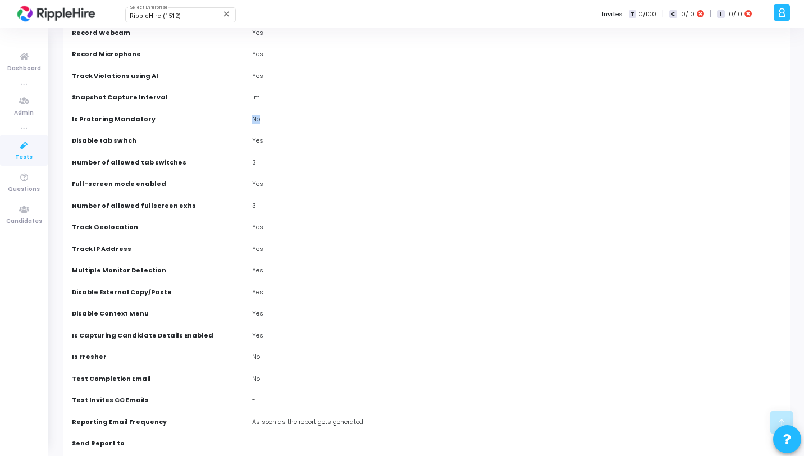
drag, startPoint x: 262, startPoint y: 120, endPoint x: 250, endPoint y: 120, distance: 11.8
click at [250, 120] on div "No" at bounding box center [516, 120] width 540 height 12
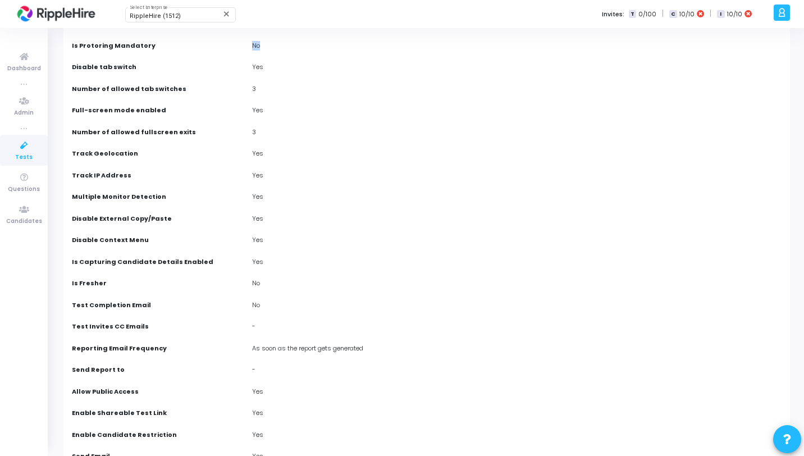
scroll to position [0, 0]
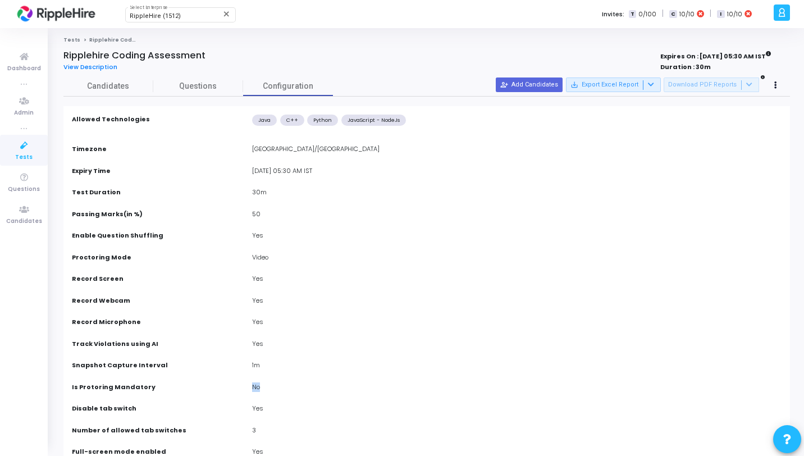
click at [67, 42] on link "Tests" at bounding box center [71, 39] width 17 height 7
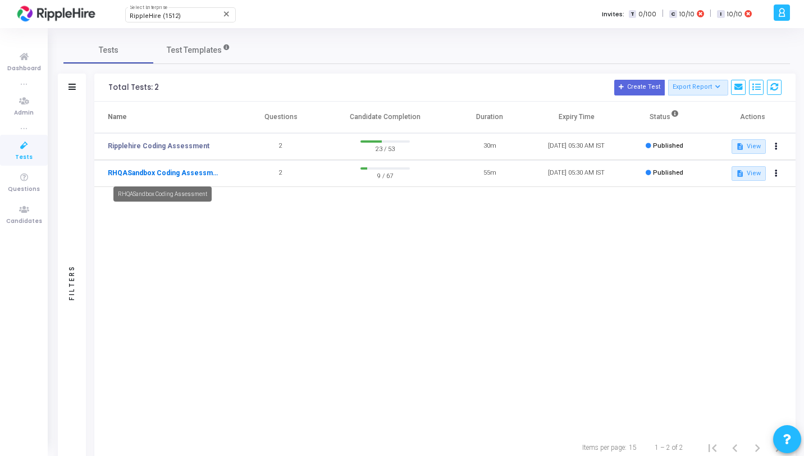
click at [172, 175] on link "RHQASandbox Coding Assessment" at bounding box center [164, 173] width 112 height 10
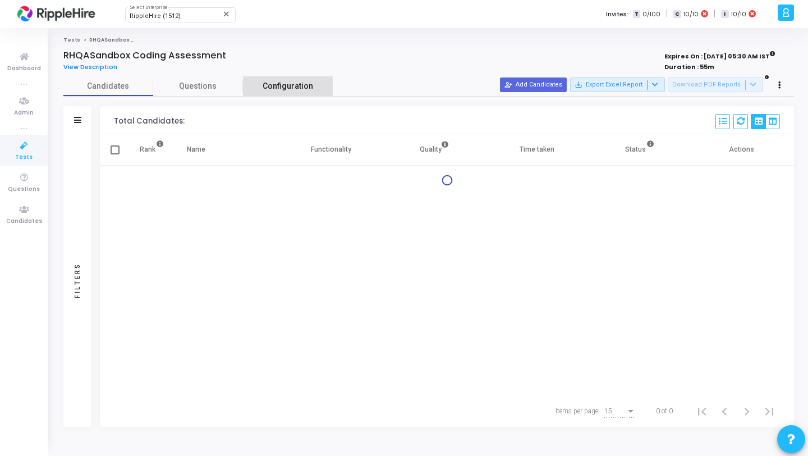
click at [282, 77] on link "Configuration" at bounding box center [288, 86] width 90 height 20
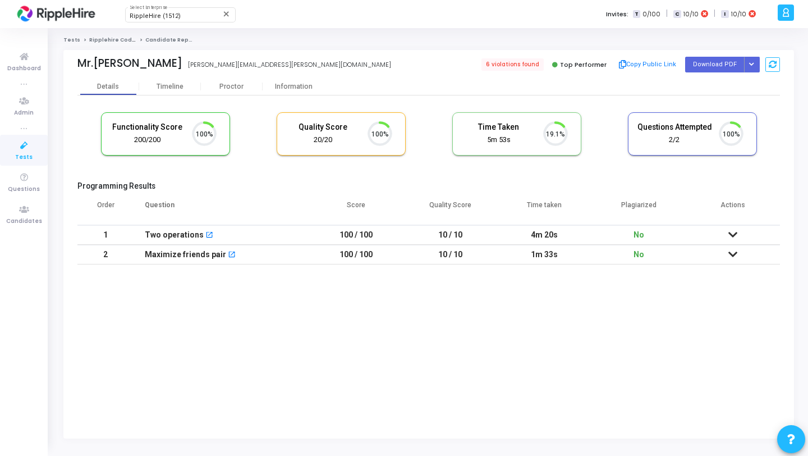
scroll to position [24, 29]
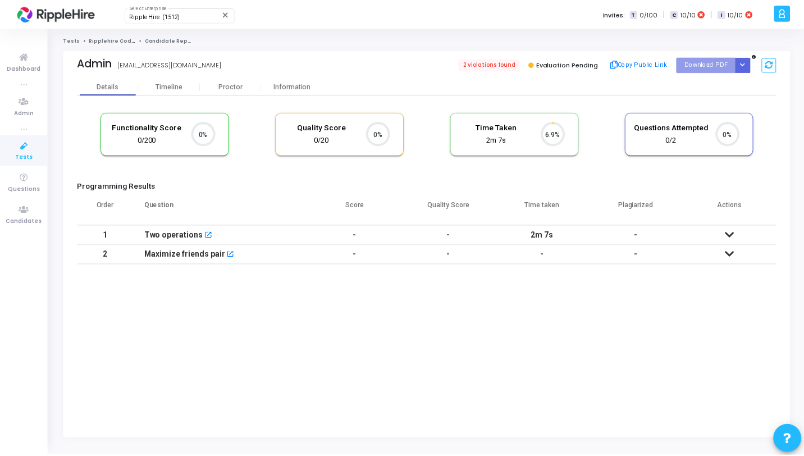
scroll to position [24, 29]
click at [227, 85] on div "Proctor" at bounding box center [232, 87] width 62 height 8
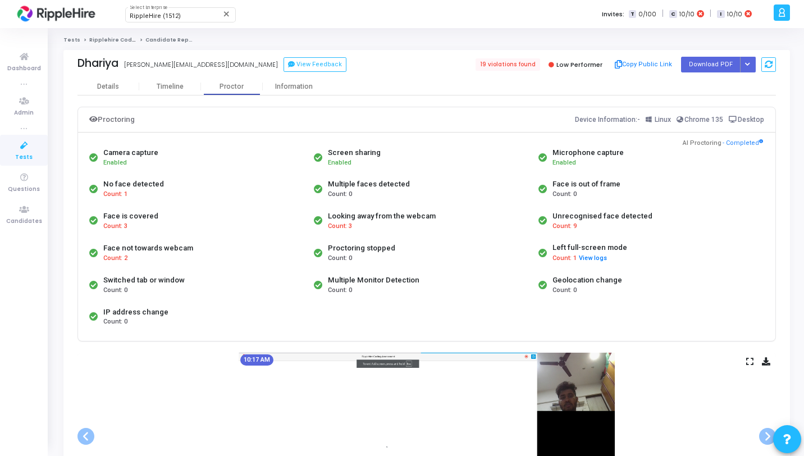
click at [26, 153] on span "Tests" at bounding box center [23, 158] width 17 height 10
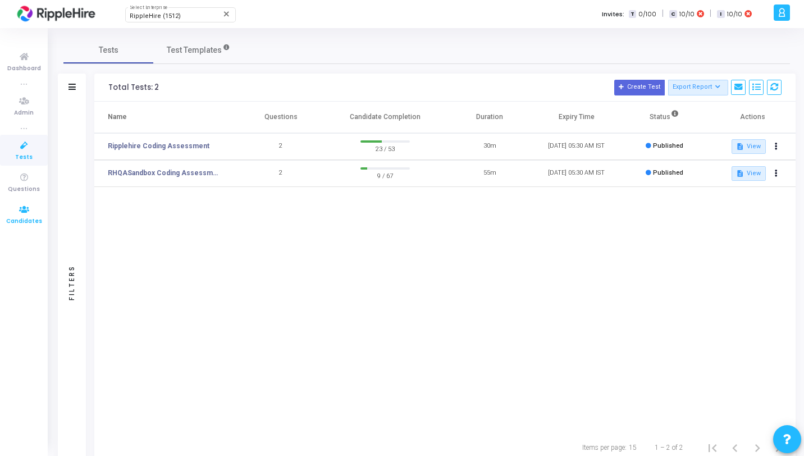
click at [17, 218] on span "Candidates" at bounding box center [24, 222] width 36 height 10
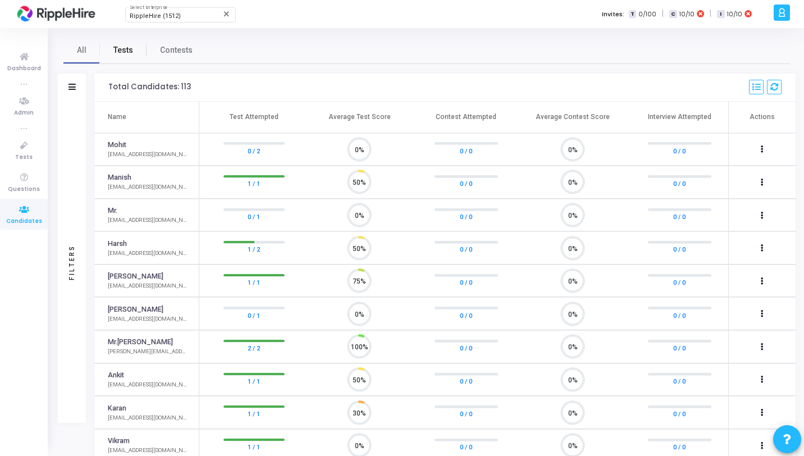
click at [116, 56] on span "Tests" at bounding box center [123, 50] width 20 height 12
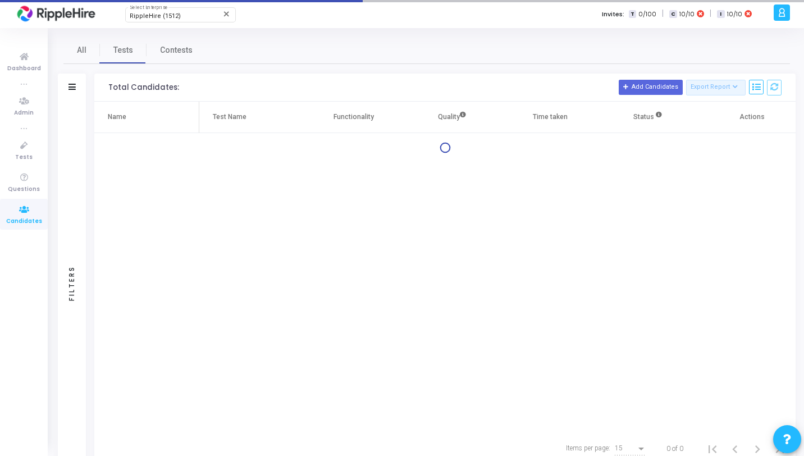
click at [66, 113] on div "Filters" at bounding box center [72, 283] width 28 height 363
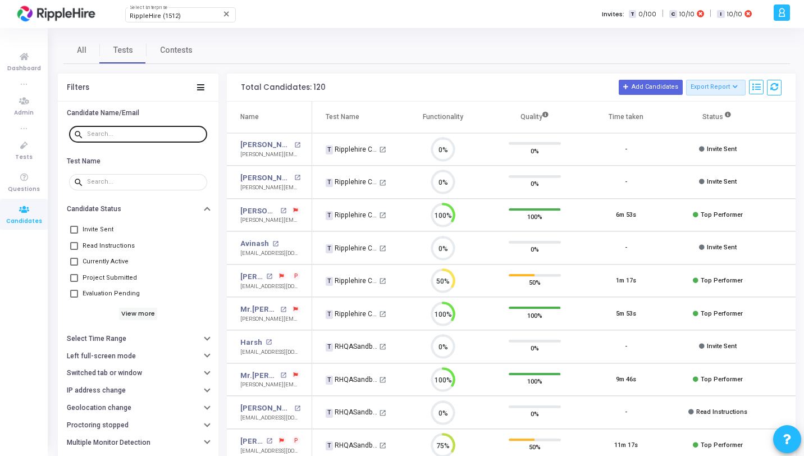
click at [104, 138] on div at bounding box center [145, 134] width 116 height 18
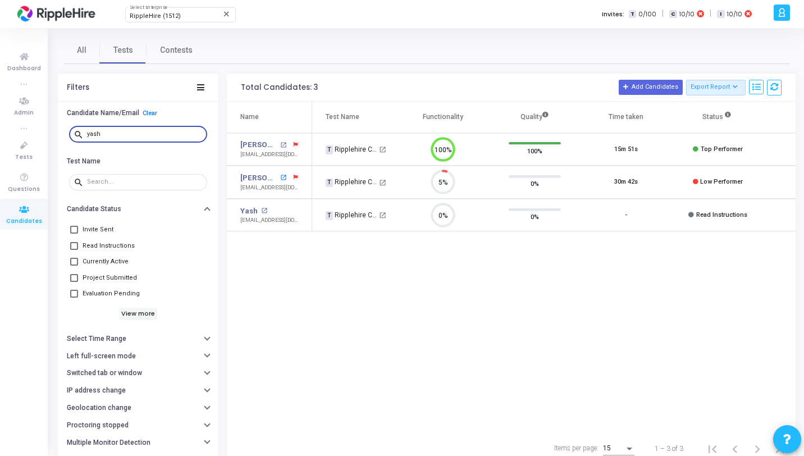
type input "yash"
click at [280, 179] on mat-icon "open_in_new" at bounding box center [283, 178] width 6 height 6
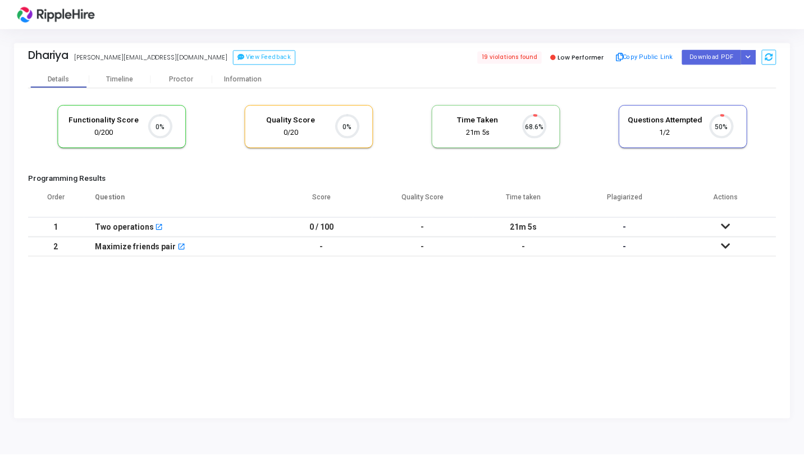
scroll to position [24, 29]
click at [158, 77] on div "Proctor" at bounding box center [183, 79] width 62 height 8
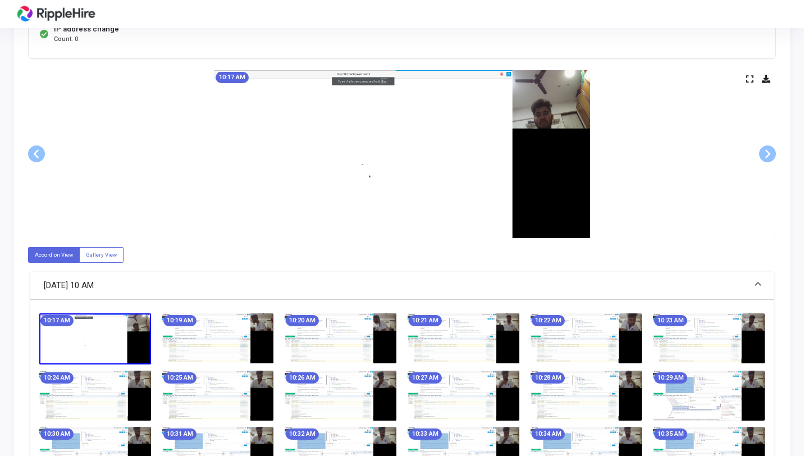
scroll to position [44, 0]
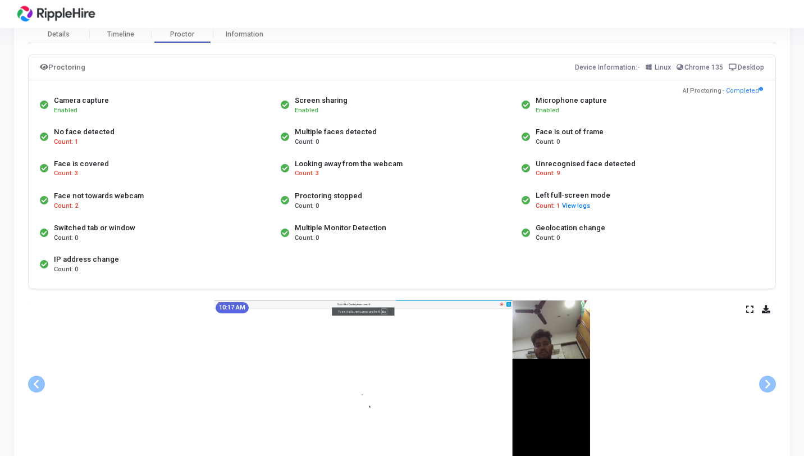
click at [749, 306] on icon at bounding box center [749, 309] width 7 height 6
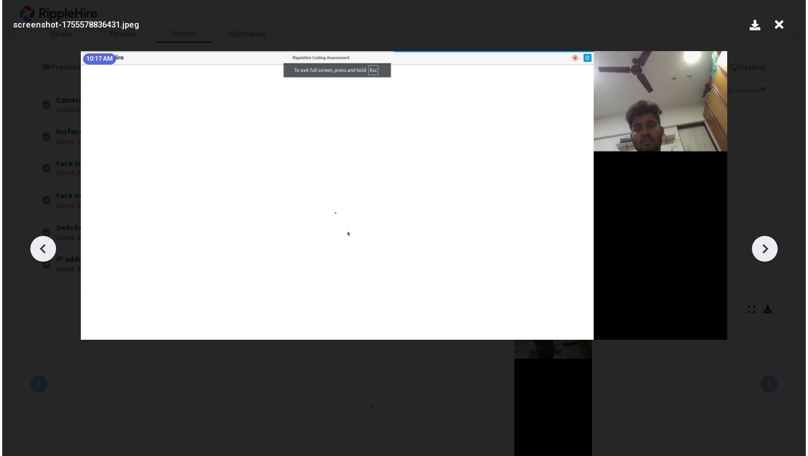
scroll to position [0, 0]
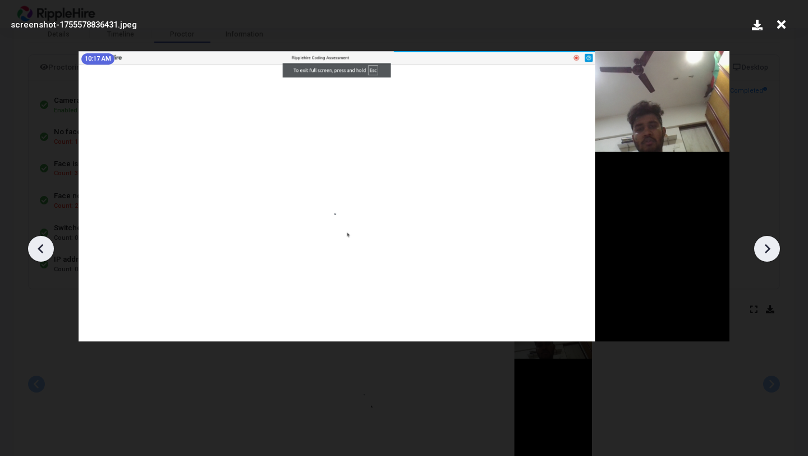
click at [767, 250] on icon at bounding box center [768, 249] width 6 height 10
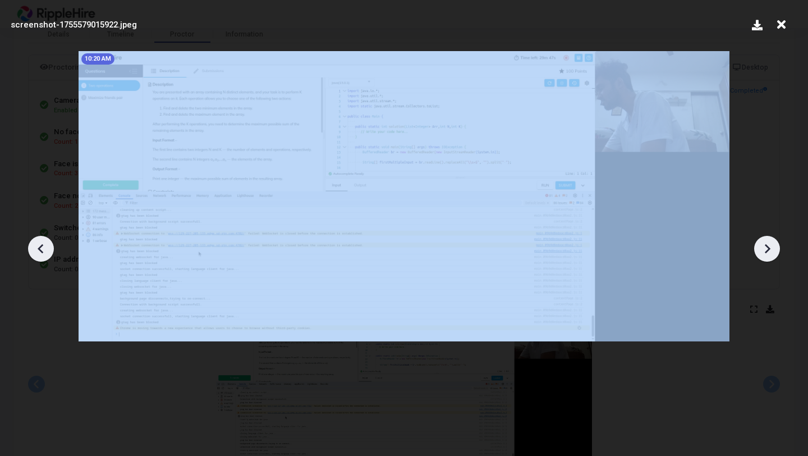
click at [767, 250] on icon at bounding box center [768, 249] width 6 height 10
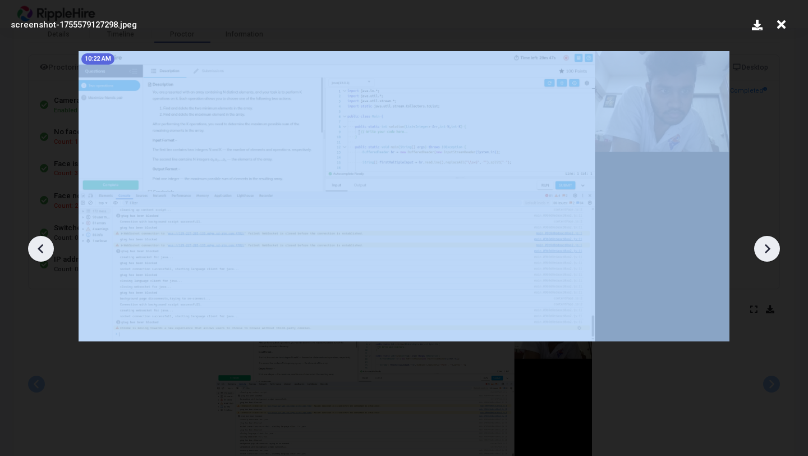
click at [767, 250] on icon at bounding box center [768, 249] width 6 height 10
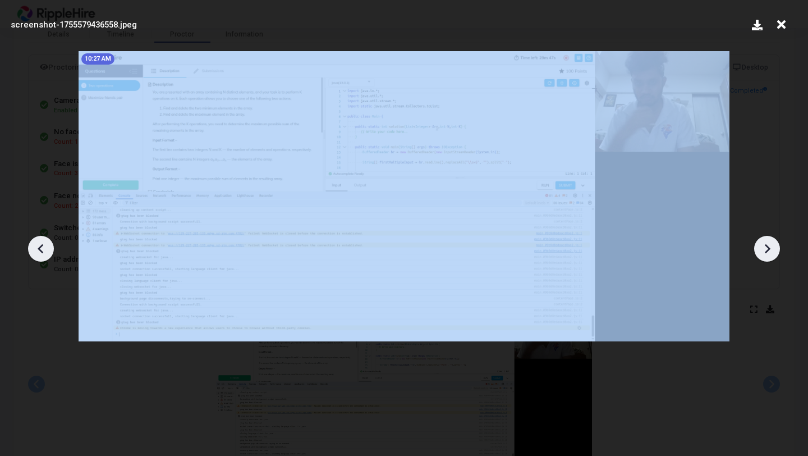
click at [767, 250] on icon at bounding box center [768, 249] width 6 height 10
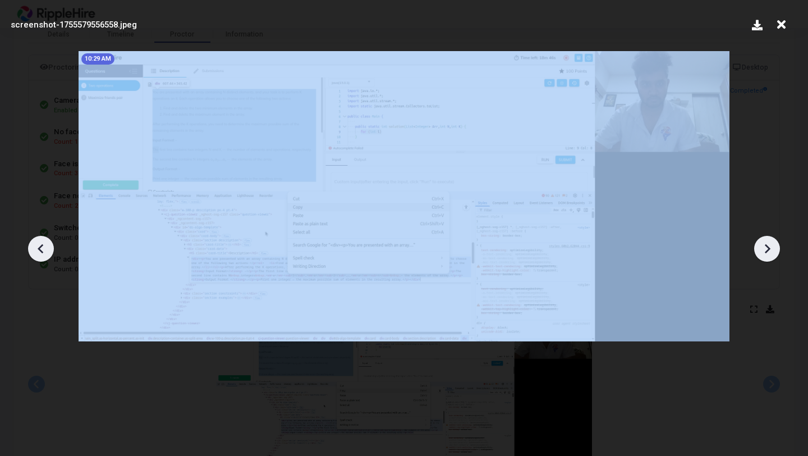
click at [767, 250] on icon at bounding box center [768, 249] width 6 height 10
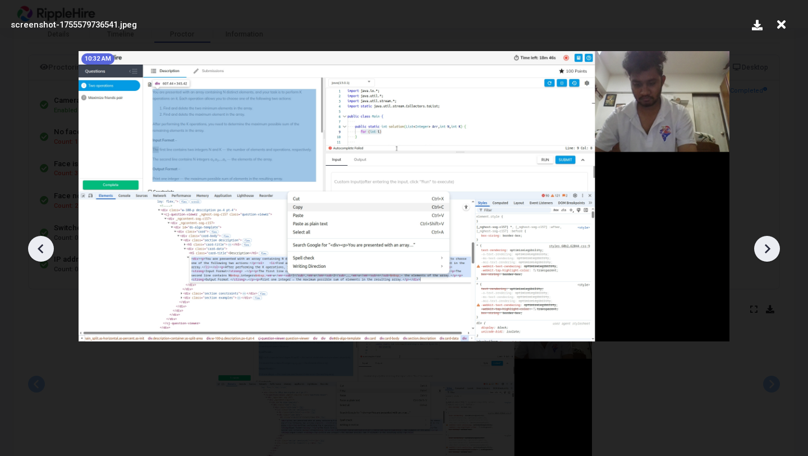
click at [246, 24] on div "screenshot-1755579736541.jpeg" at bounding box center [372, 25] width 723 height 12
click at [785, 28] on icon at bounding box center [781, 24] width 17 height 21
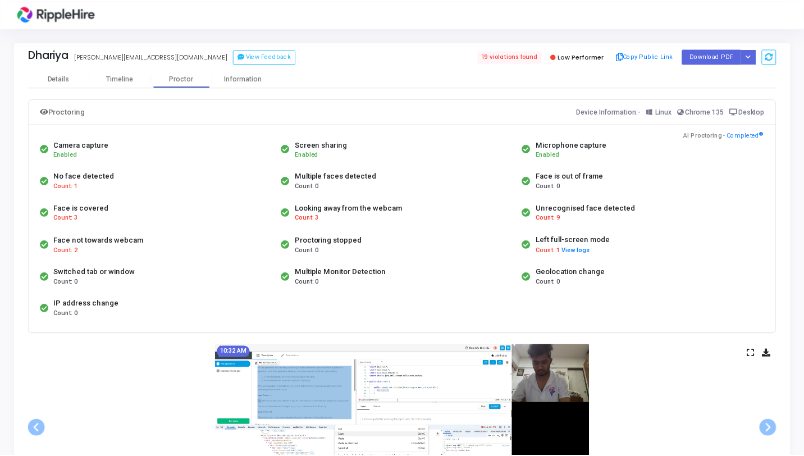
scroll to position [44, 0]
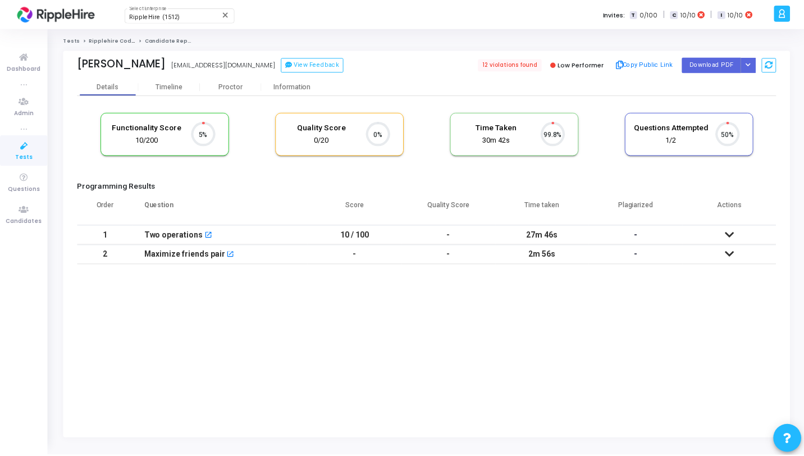
scroll to position [24, 29]
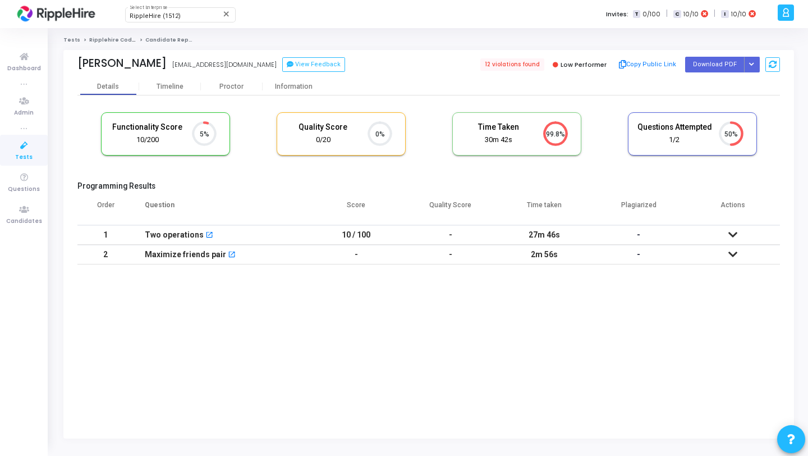
click at [224, 95] on div "Functionality Score 10/200 5% Quality Score 0/20 0% Time Taken calculated once …" at bounding box center [428, 182] width 703 height 175
click at [231, 87] on div "Proctor" at bounding box center [232, 87] width 62 height 8
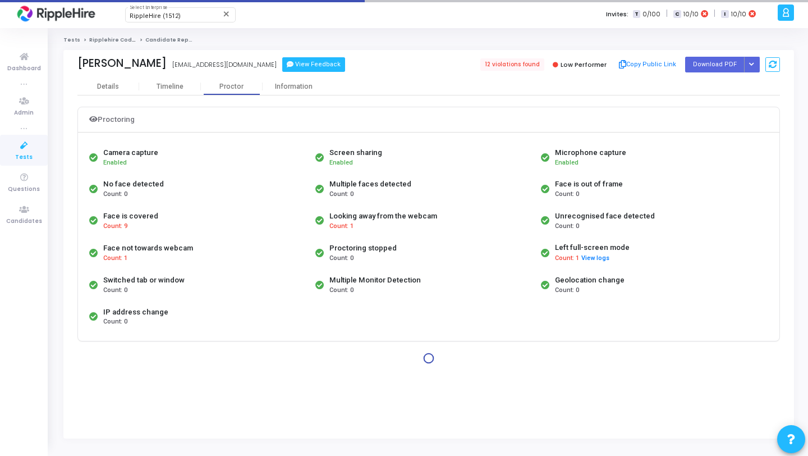
click at [282, 63] on button "View Feedback" at bounding box center [313, 64] width 63 height 15
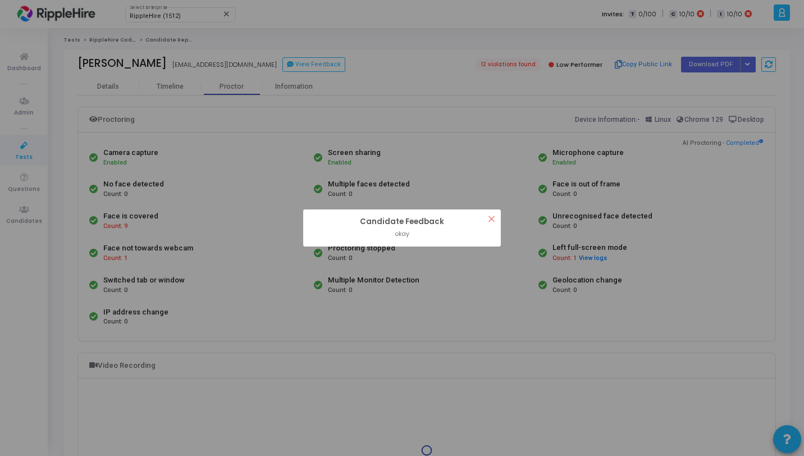
click at [490, 217] on button "×" at bounding box center [491, 218] width 19 height 19
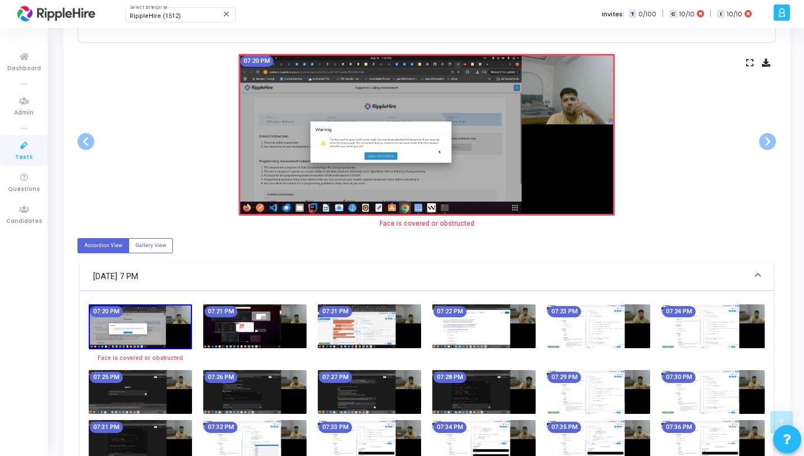
scroll to position [498, 0]
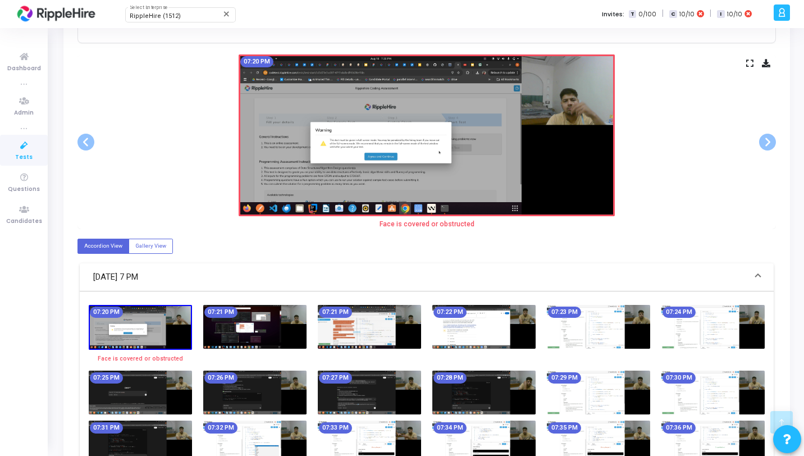
click at [750, 65] on icon at bounding box center [749, 63] width 7 height 6
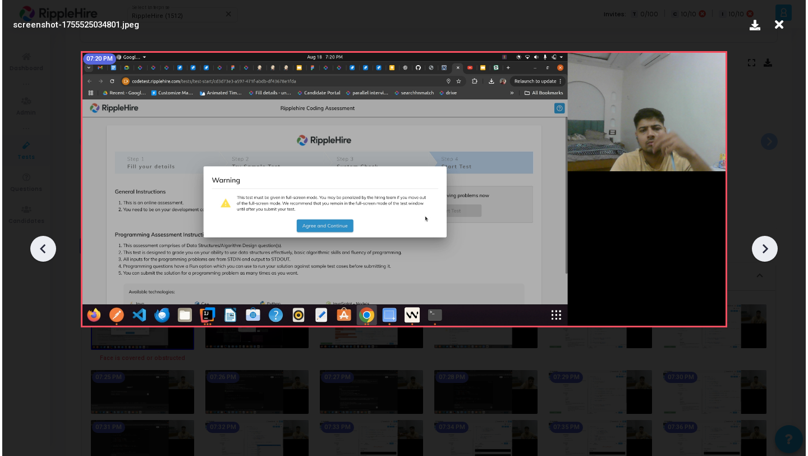
scroll to position [0, 0]
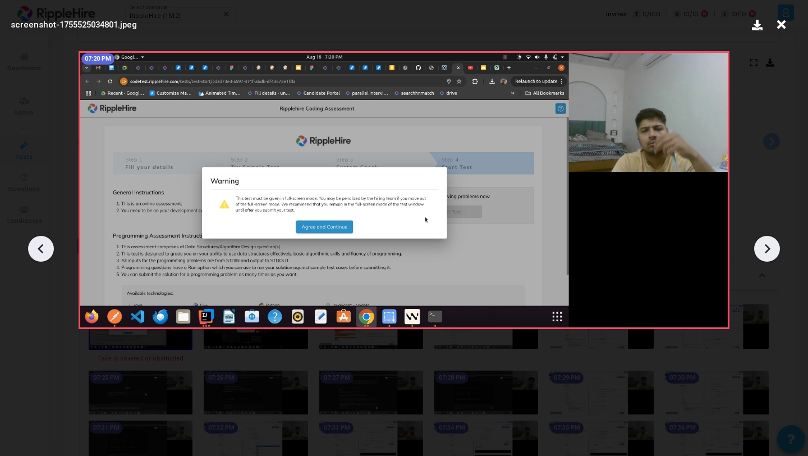
click at [760, 238] on div at bounding box center [767, 249] width 26 height 26
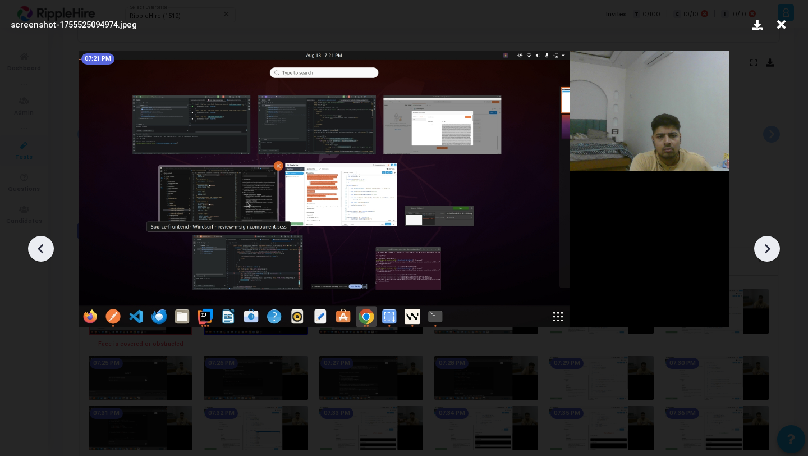
click at [760, 238] on div at bounding box center [767, 249] width 26 height 26
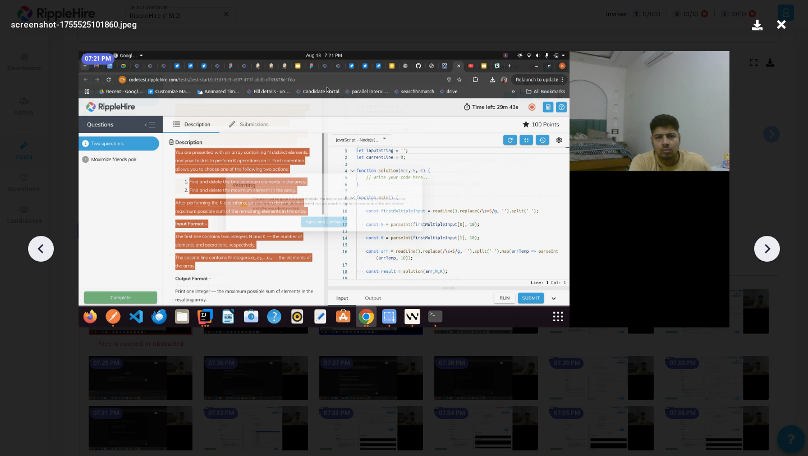
click at [760, 238] on div at bounding box center [767, 249] width 26 height 26
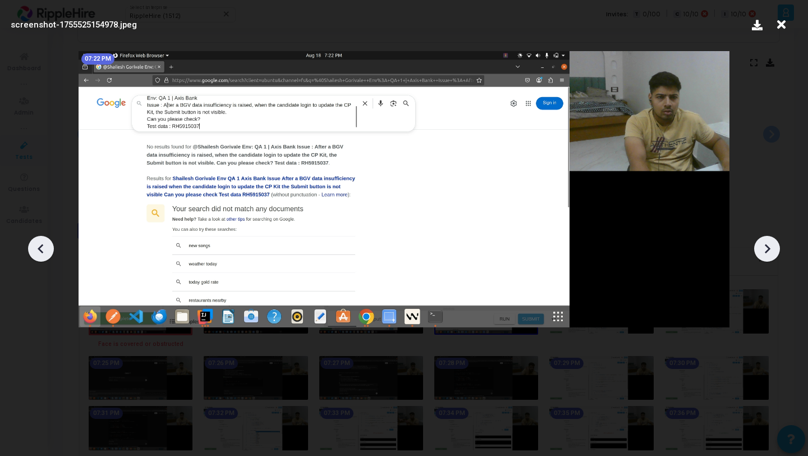
click at [760, 238] on div at bounding box center [767, 249] width 26 height 26
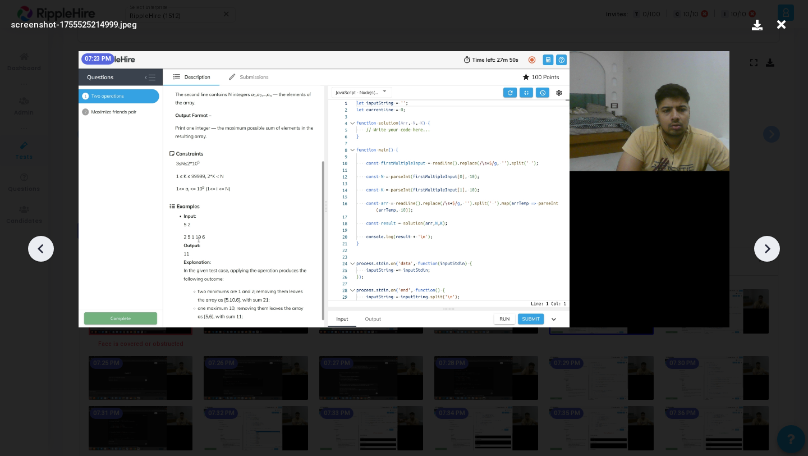
click at [760, 238] on div at bounding box center [767, 249] width 26 height 26
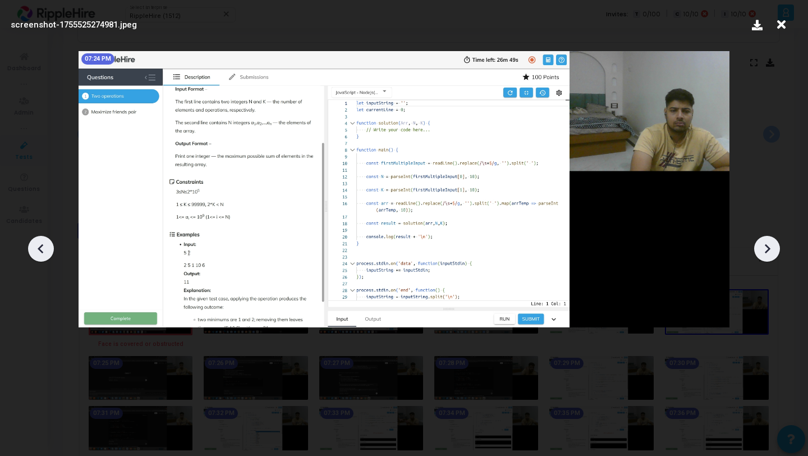
click at [760, 238] on div at bounding box center [767, 249] width 26 height 26
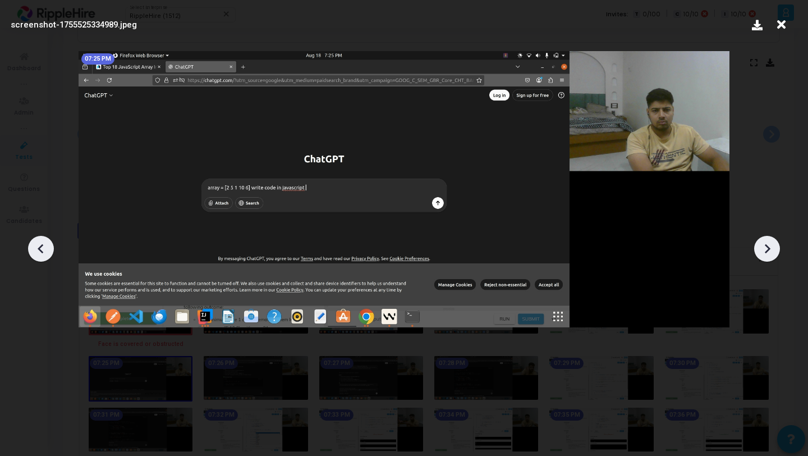
click at [760, 238] on div at bounding box center [767, 249] width 26 height 26
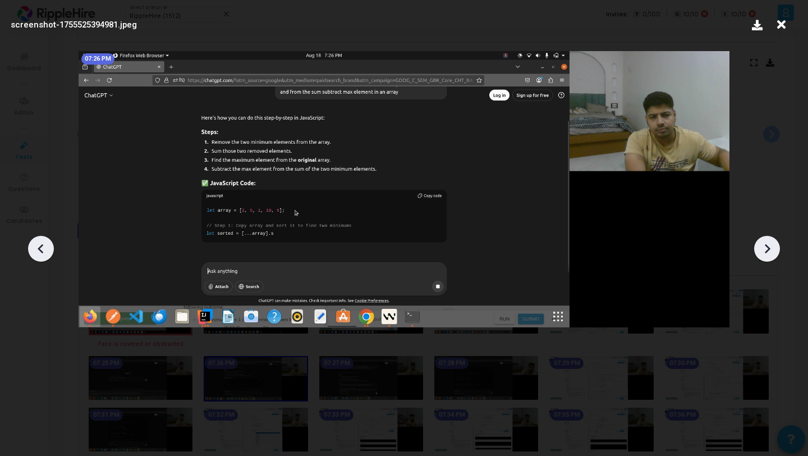
click at [760, 238] on div at bounding box center [767, 249] width 26 height 26
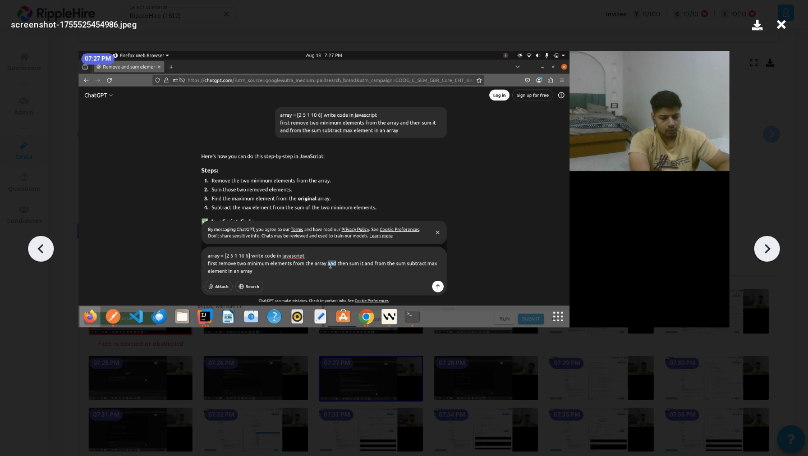
click at [760, 238] on div at bounding box center [767, 249] width 26 height 26
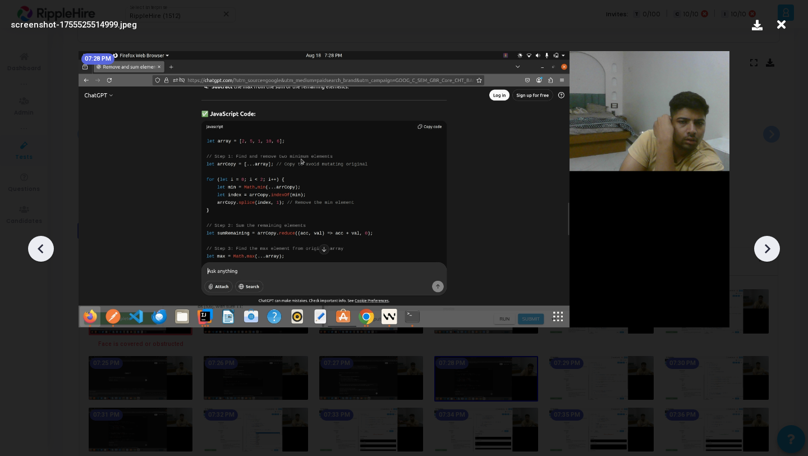
click at [760, 238] on div at bounding box center [767, 249] width 26 height 26
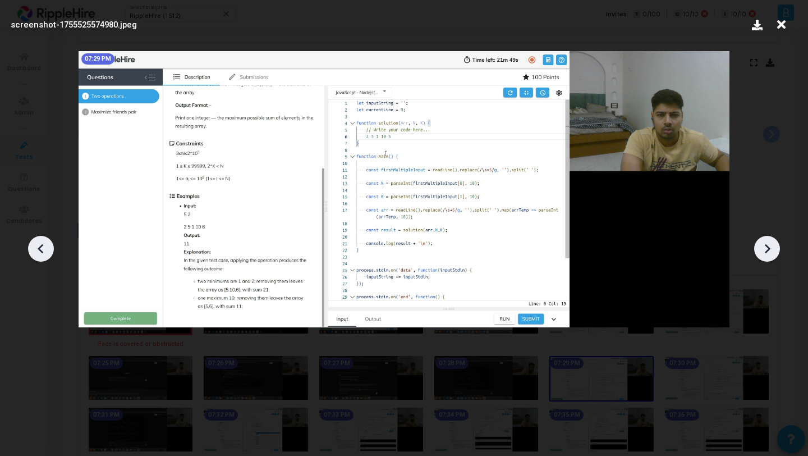
click at [760, 238] on div at bounding box center [767, 249] width 26 height 26
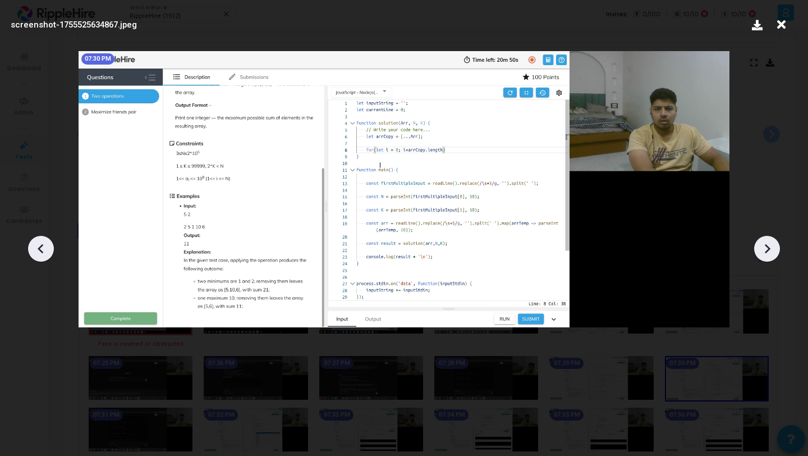
click at [760, 238] on div at bounding box center [767, 249] width 26 height 26
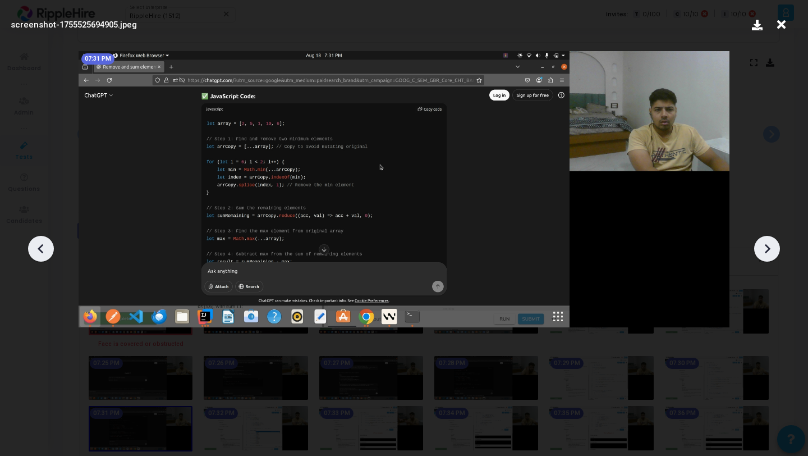
click at [760, 238] on div at bounding box center [767, 249] width 26 height 26
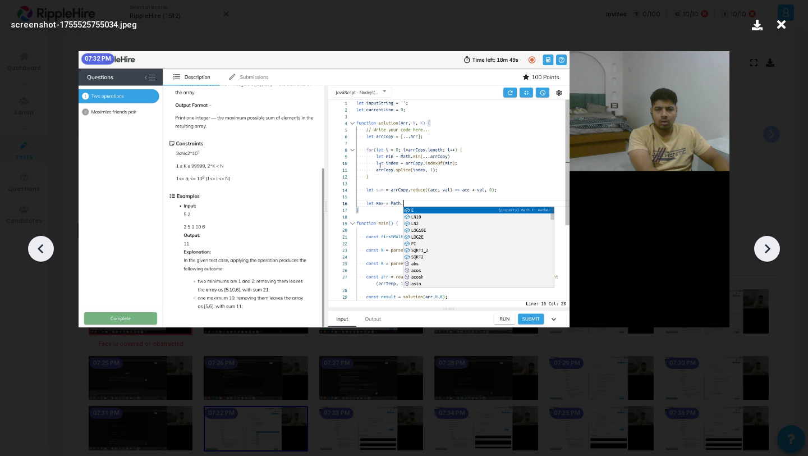
click at [760, 238] on div at bounding box center [767, 249] width 26 height 26
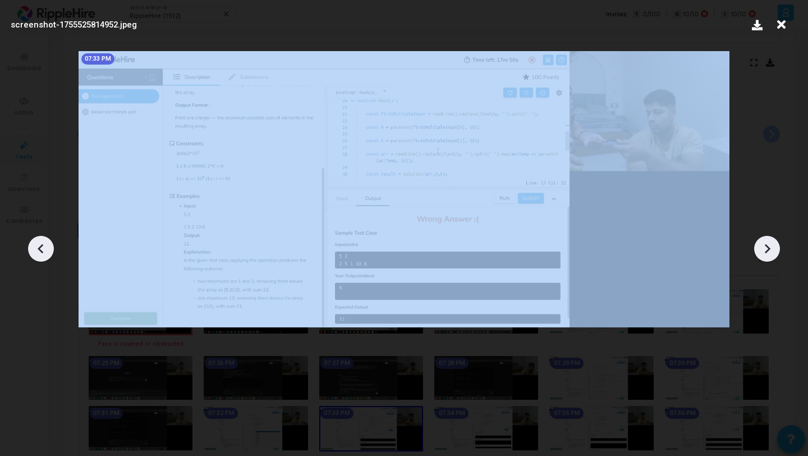
click at [760, 238] on div at bounding box center [767, 249] width 26 height 26
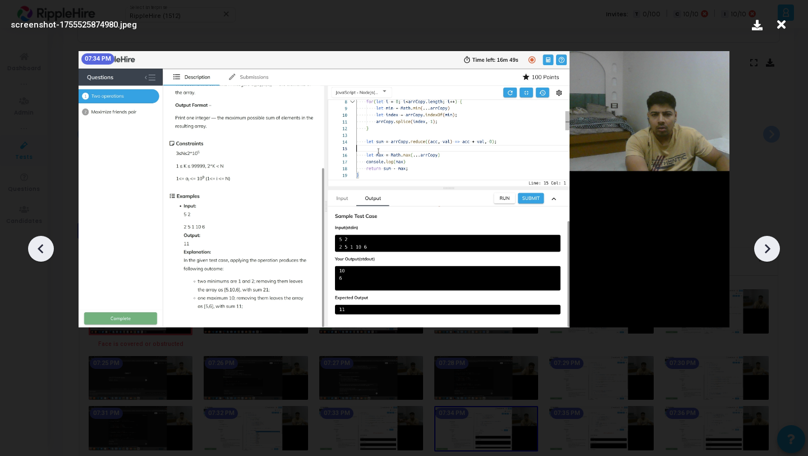
click at [760, 238] on div at bounding box center [767, 249] width 26 height 26
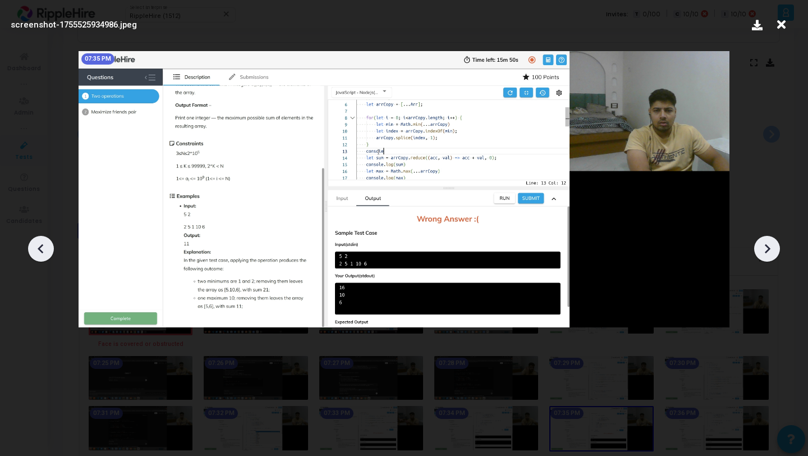
click at [760, 238] on div at bounding box center [767, 249] width 26 height 26
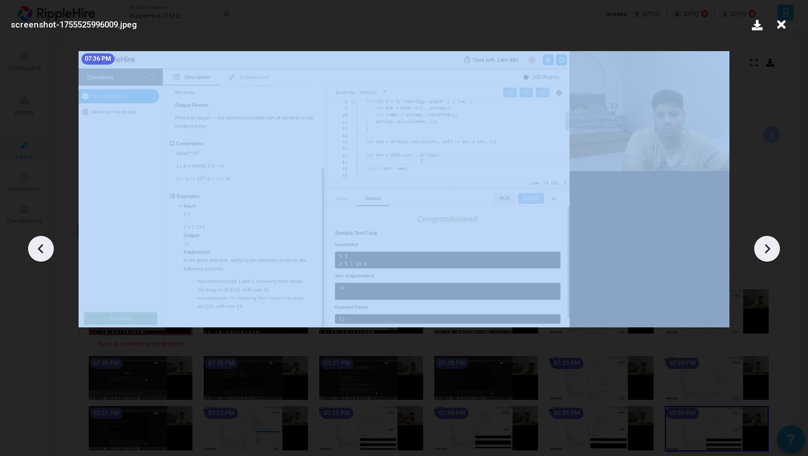
click at [760, 238] on div at bounding box center [767, 249] width 26 height 26
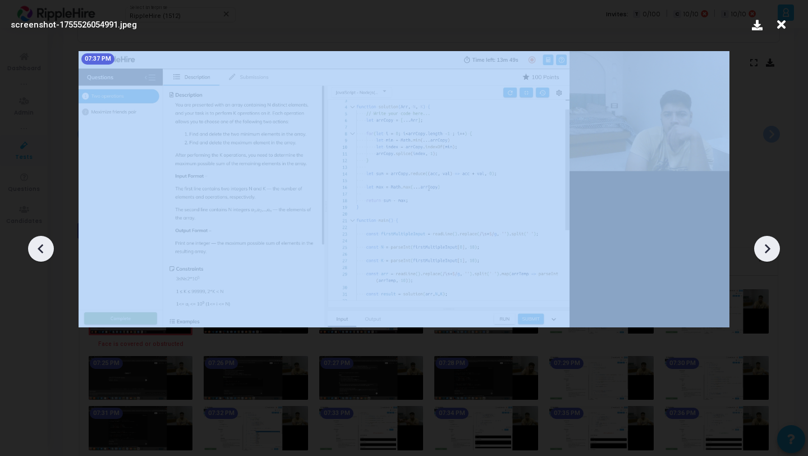
click at [760, 238] on div at bounding box center [767, 249] width 26 height 26
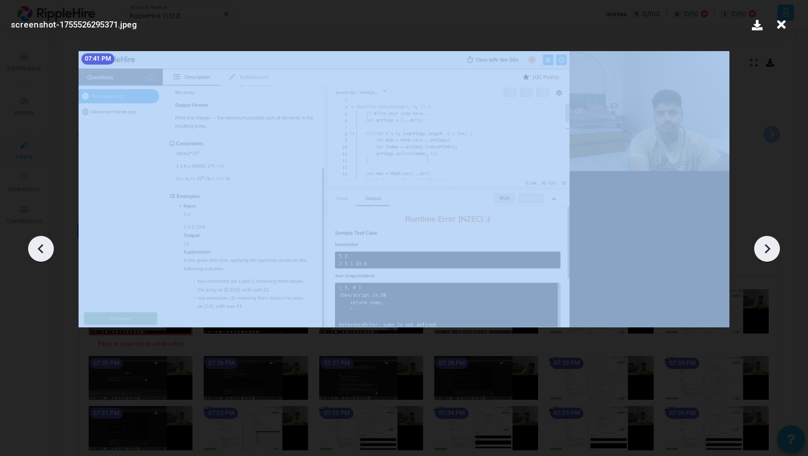
click at [760, 238] on div at bounding box center [767, 249] width 26 height 26
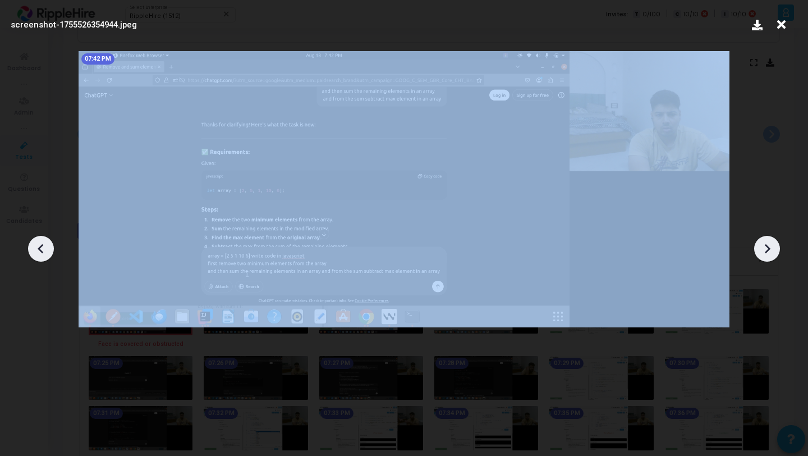
click at [760, 238] on div at bounding box center [767, 249] width 26 height 26
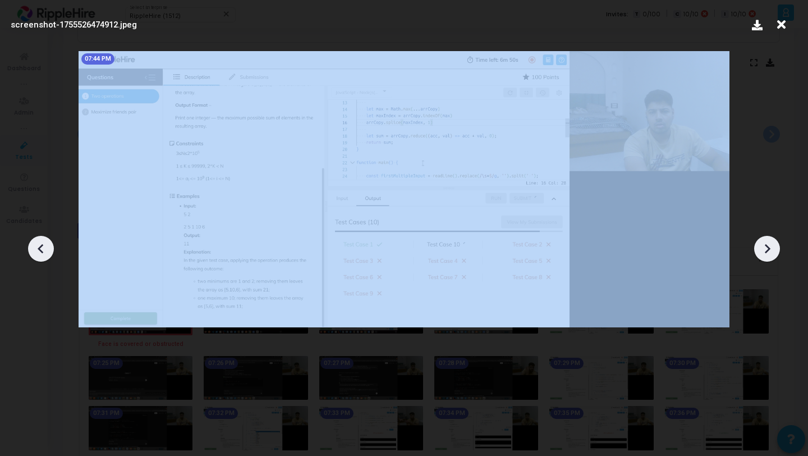
click at [760, 238] on div at bounding box center [767, 249] width 26 height 26
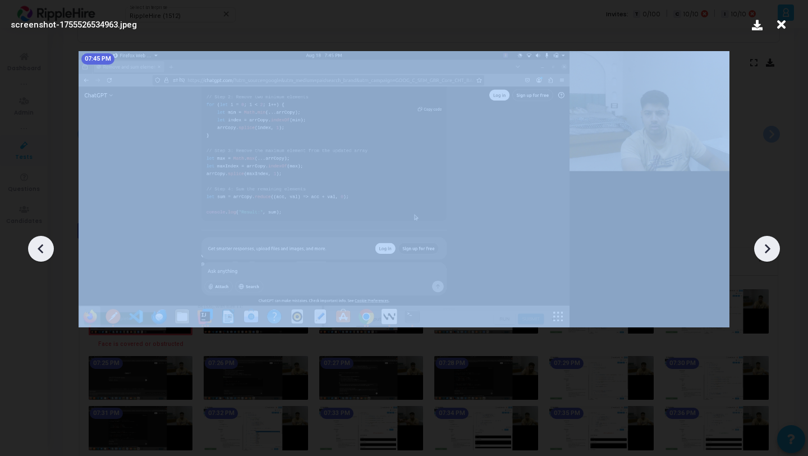
click at [760, 238] on div at bounding box center [767, 249] width 26 height 26
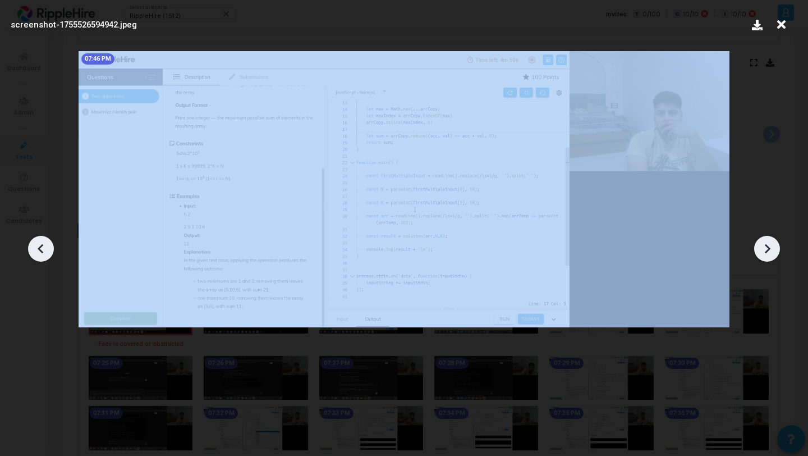
click at [760, 238] on div at bounding box center [767, 249] width 26 height 26
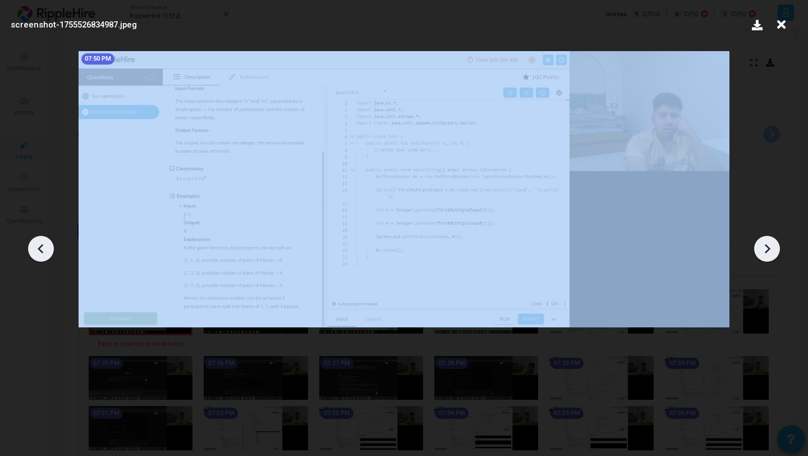
click at [760, 238] on div at bounding box center [767, 249] width 26 height 26
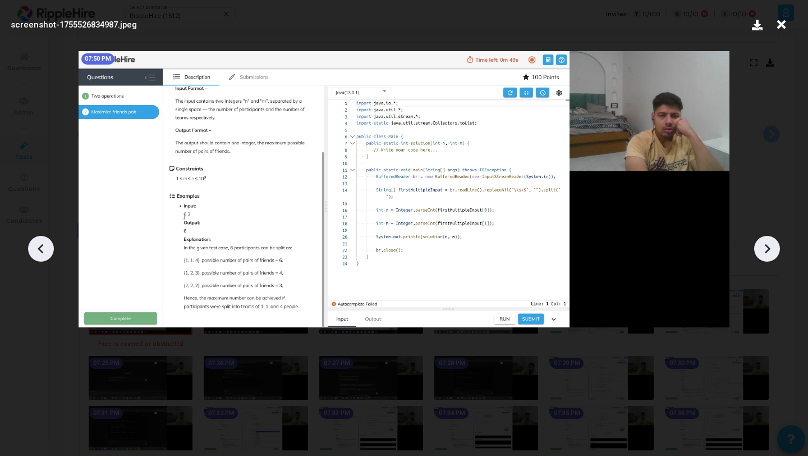
click at [41, 249] on icon at bounding box center [41, 248] width 17 height 17
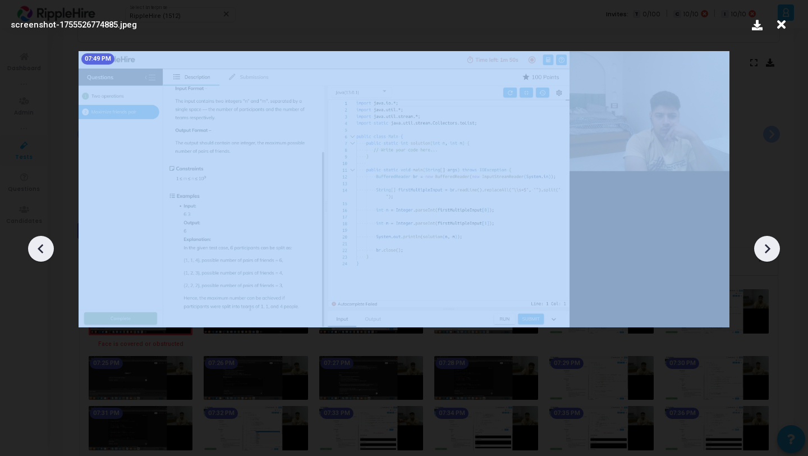
click at [41, 249] on icon at bounding box center [41, 248] width 17 height 17
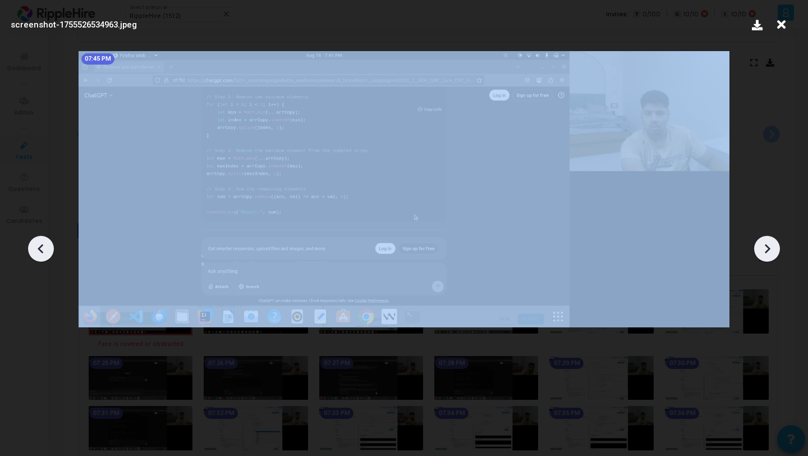
click at [41, 249] on icon at bounding box center [41, 248] width 17 height 17
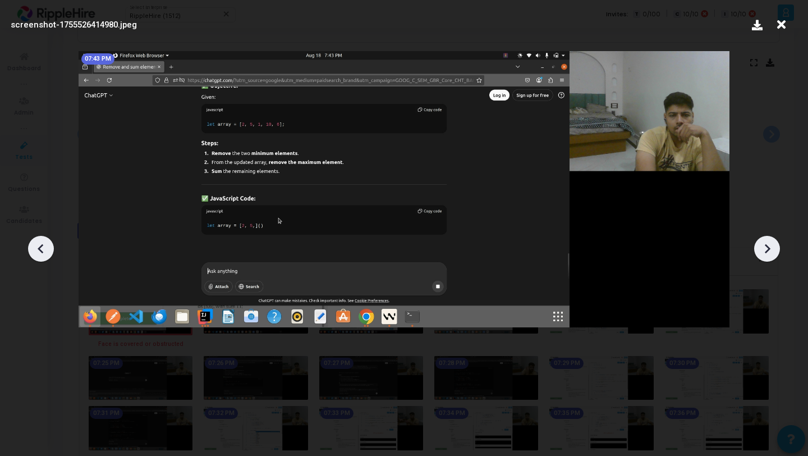
click at [787, 25] on icon at bounding box center [781, 24] width 17 height 21
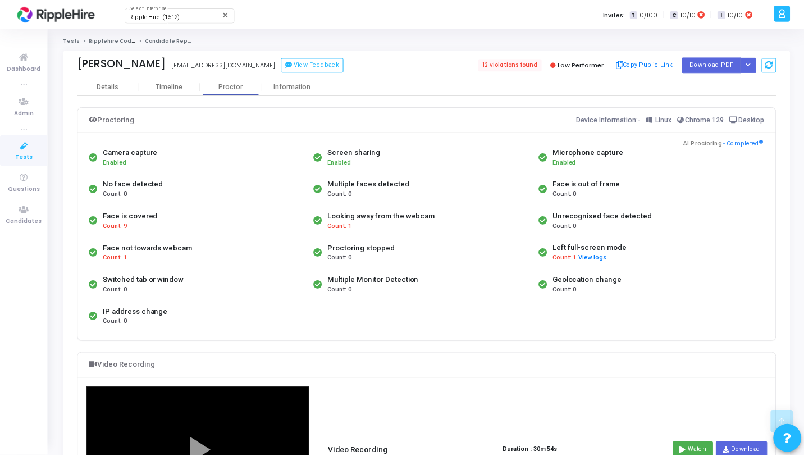
scroll to position [498, 0]
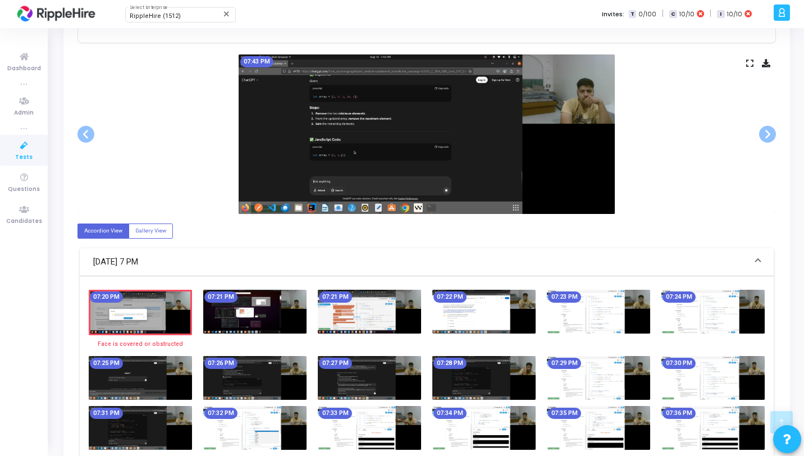
click at [782, 25] on kt-user-profile "A Admin Settings Account settings and more Log Out My Profile My Tasks Messages…" at bounding box center [780, 14] width 20 height 28
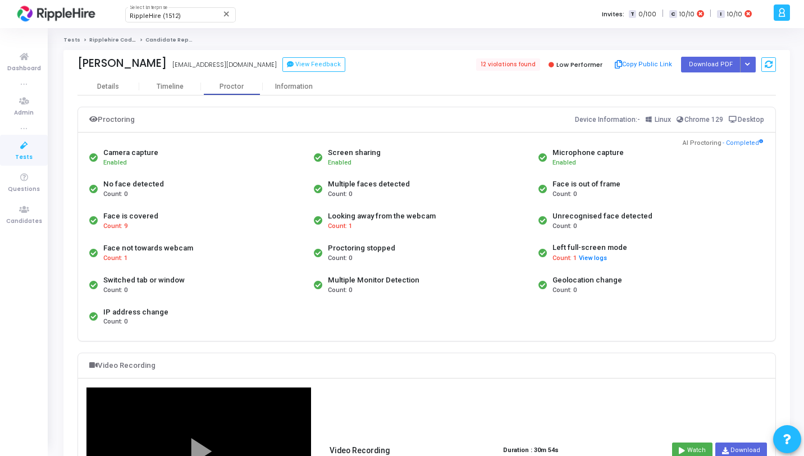
scroll to position [21, 0]
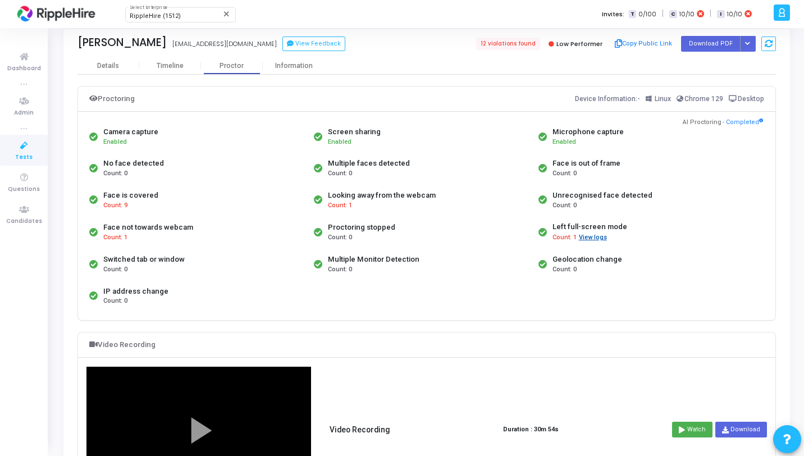
click at [593, 236] on button "View logs" at bounding box center [592, 237] width 29 height 11
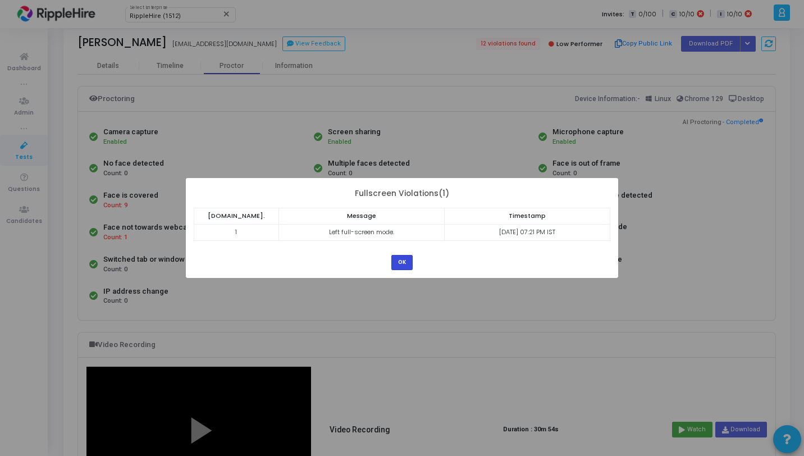
click at [403, 263] on button "OK" at bounding box center [401, 262] width 21 height 15
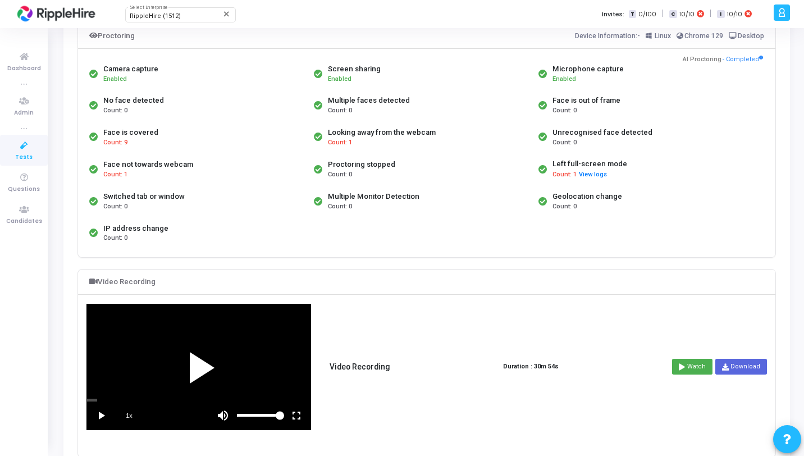
scroll to position [0, 0]
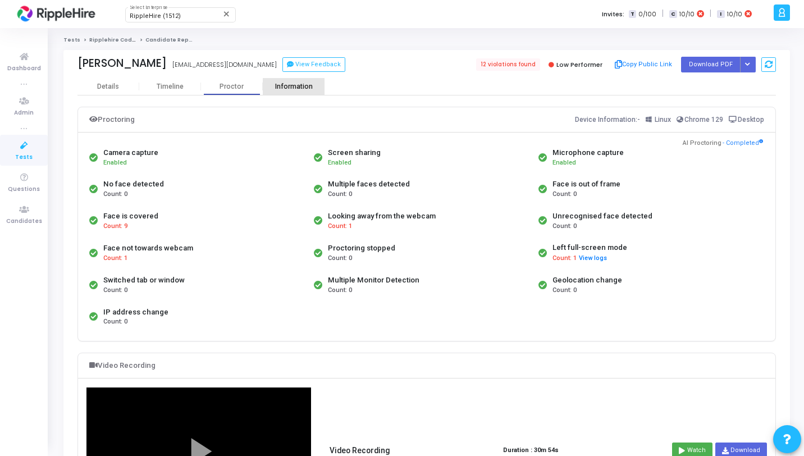
click at [291, 83] on div "Information" at bounding box center [294, 87] width 62 height 8
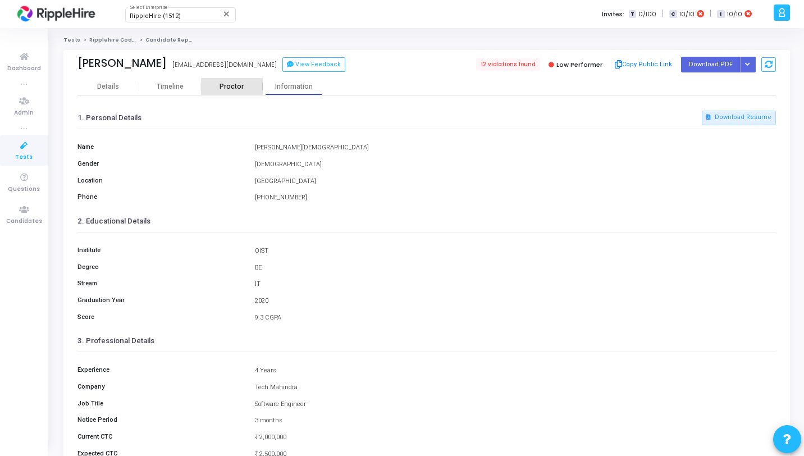
click at [233, 88] on div "Proctor" at bounding box center [232, 87] width 62 height 8
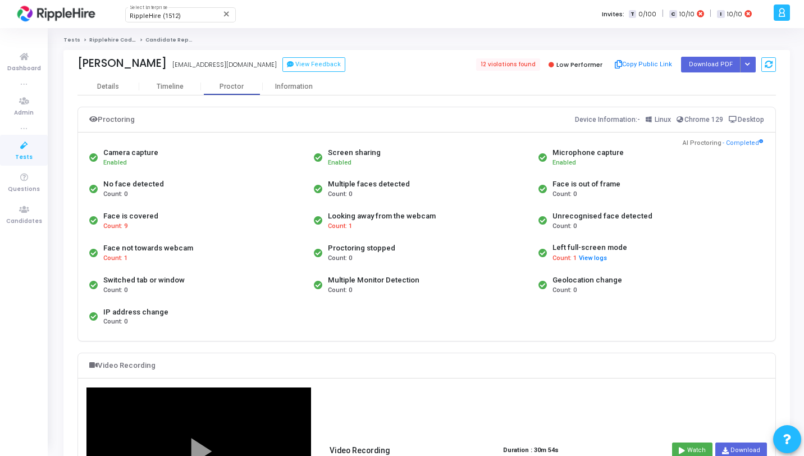
click at [411, 111] on div "Proctoring Device Information:- Linux Chrome 129 Desktop" at bounding box center [426, 119] width 697 height 25
click at [175, 80] on div "Timeline" at bounding box center [170, 86] width 62 height 17
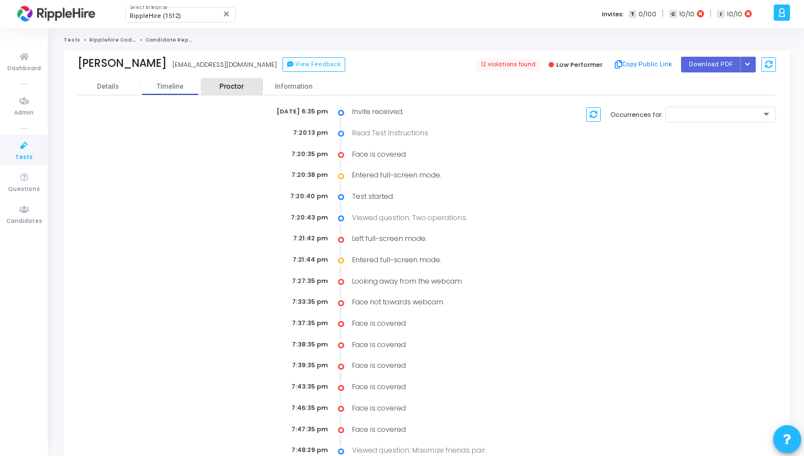
click at [230, 94] on div "Proctor" at bounding box center [232, 86] width 62 height 17
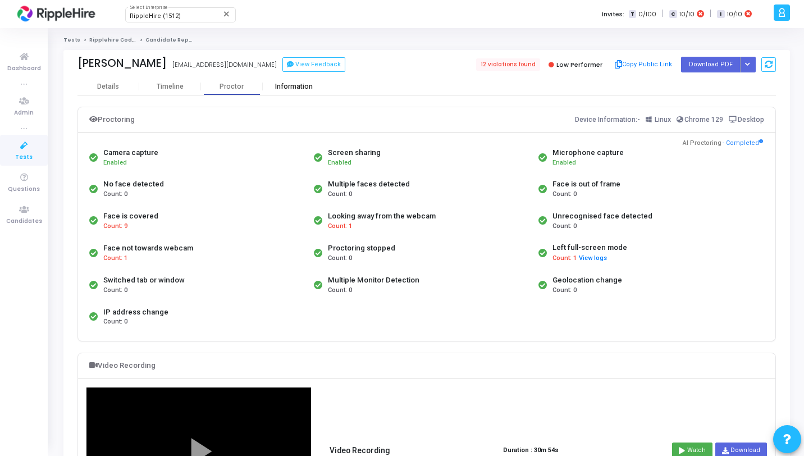
click at [283, 89] on div "Information" at bounding box center [294, 87] width 62 height 8
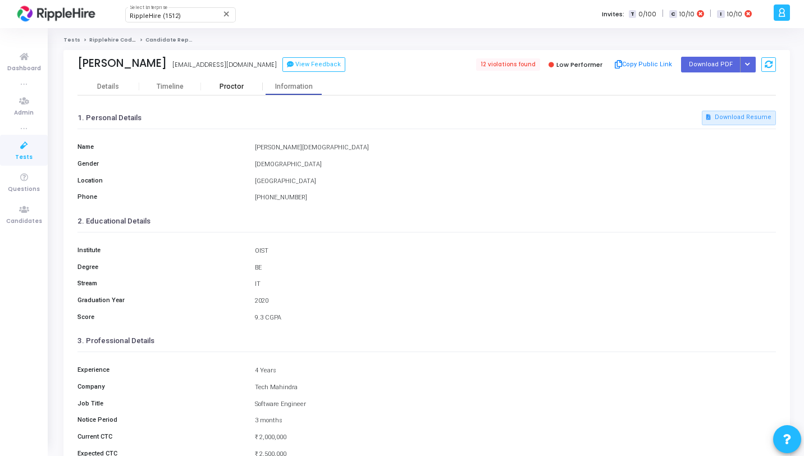
click at [241, 93] on div "Proctor" at bounding box center [232, 86] width 62 height 17
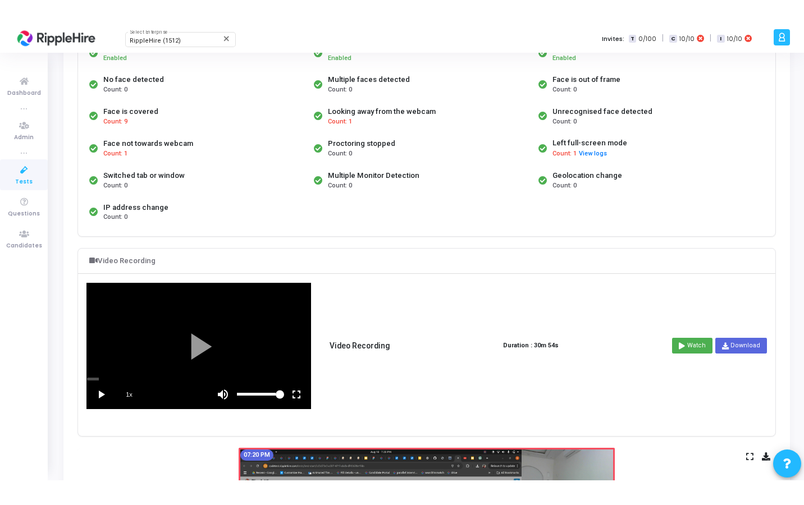
scroll to position [186, 0]
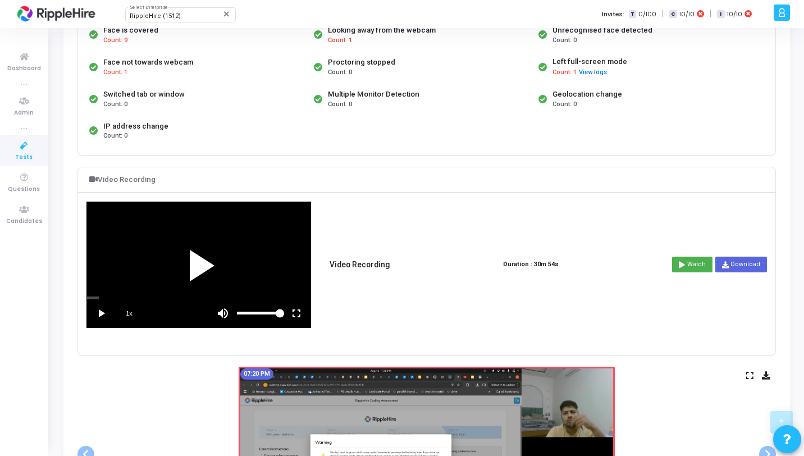
click at [168, 281] on div at bounding box center [198, 264] width 223 height 125
click at [297, 311] on vg-fullscreen at bounding box center [296, 313] width 28 height 28
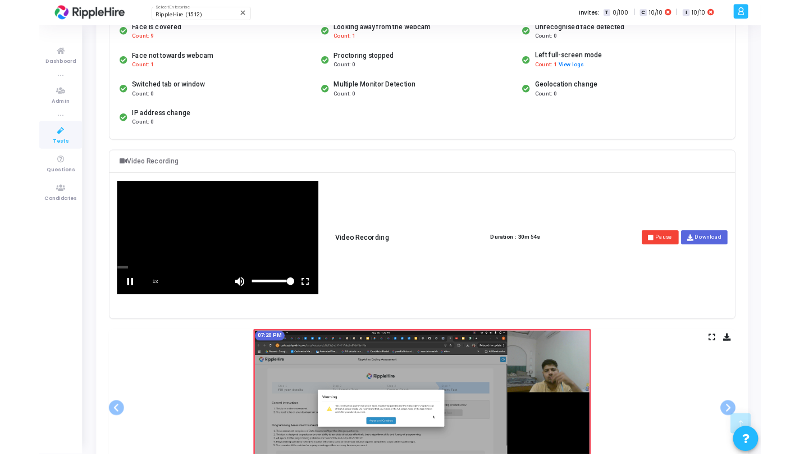
scroll to position [0, 0]
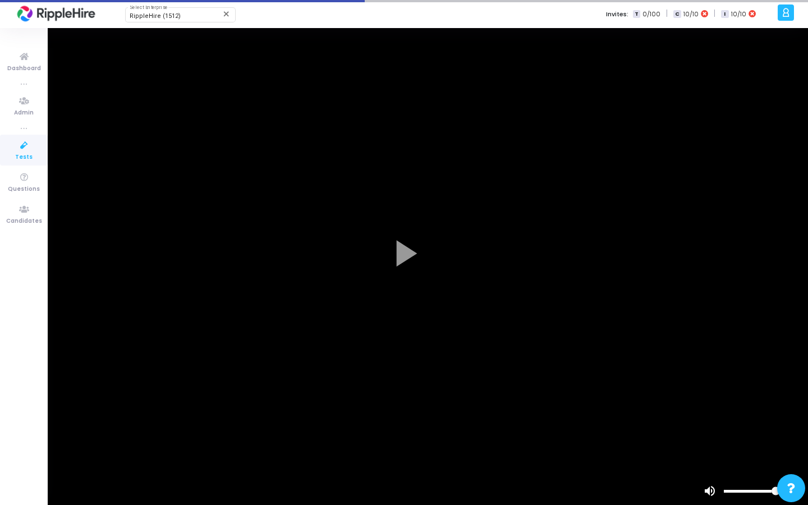
click at [64, 455] on div "scrub bar" at bounding box center [404, 475] width 808 height 3
click at [36, 455] on div "scrub bar" at bounding box center [404, 475] width 808 height 3
click at [61, 455] on div "scrub bar" at bounding box center [404, 475] width 808 height 3
click at [66, 455] on div "scrub bar" at bounding box center [404, 475] width 808 height 3
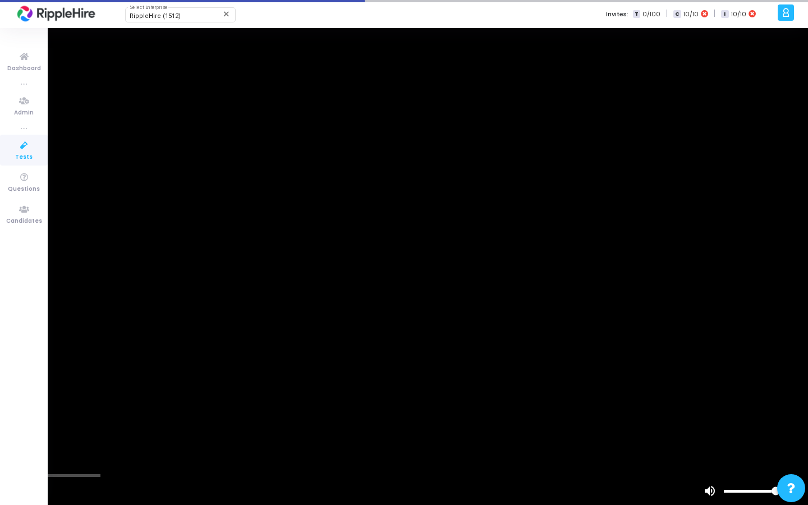
click at [67, 455] on div "scrub bar" at bounding box center [404, 475] width 808 height 3
click at [163, 455] on div at bounding box center [404, 252] width 808 height 505
click at [159, 455] on div "scrub bar" at bounding box center [375, 491] width 561 height 28
click at [221, 455] on div "scrub bar" at bounding box center [375, 491] width 561 height 28
click at [159, 455] on div at bounding box center [404, 252] width 808 height 505
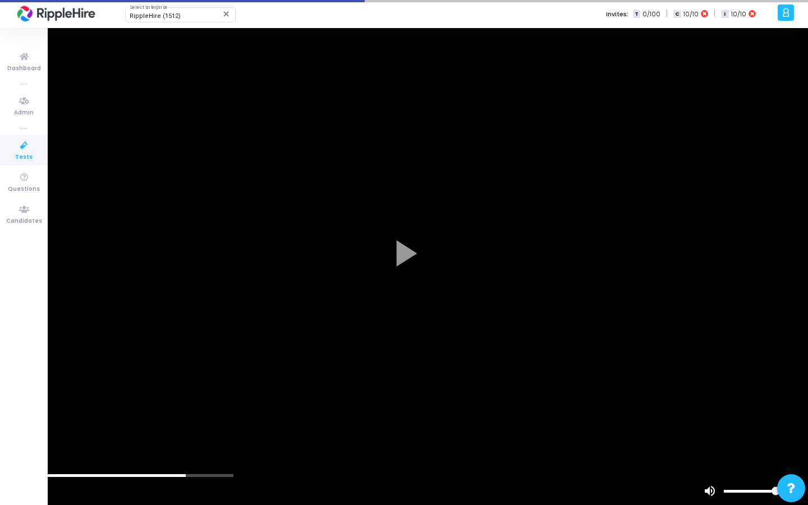
click at [157, 455] on div "scrub bar" at bounding box center [404, 475] width 808 height 3
click at [217, 376] on div at bounding box center [404, 252] width 808 height 505
click at [141, 455] on div "scrub bar" at bounding box center [375, 491] width 561 height 28
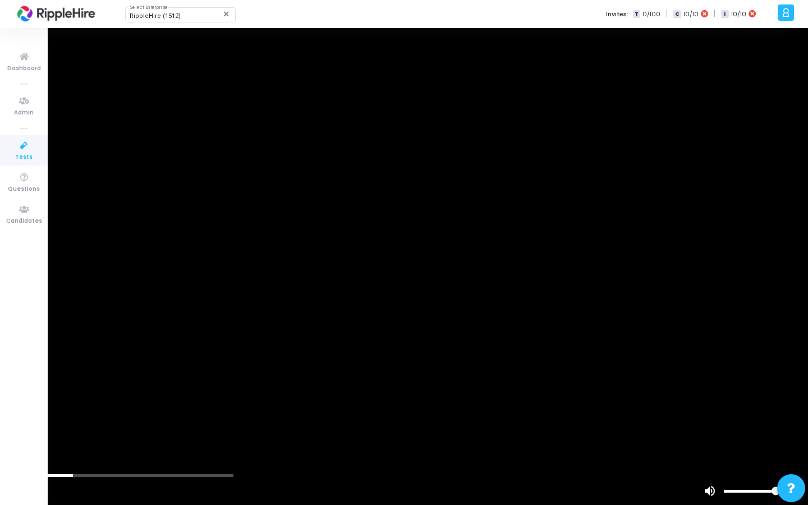
click at [47, 455] on span "1x" at bounding box center [42, 491] width 28 height 28
click at [43, 455] on span "1.5x" at bounding box center [42, 491] width 28 height 28
click at [43, 455] on span "2x" at bounding box center [42, 491] width 28 height 28
click at [43, 455] on span "0.5x" at bounding box center [42, 491] width 28 height 28
click at [43, 455] on span "1x" at bounding box center [42, 491] width 28 height 28
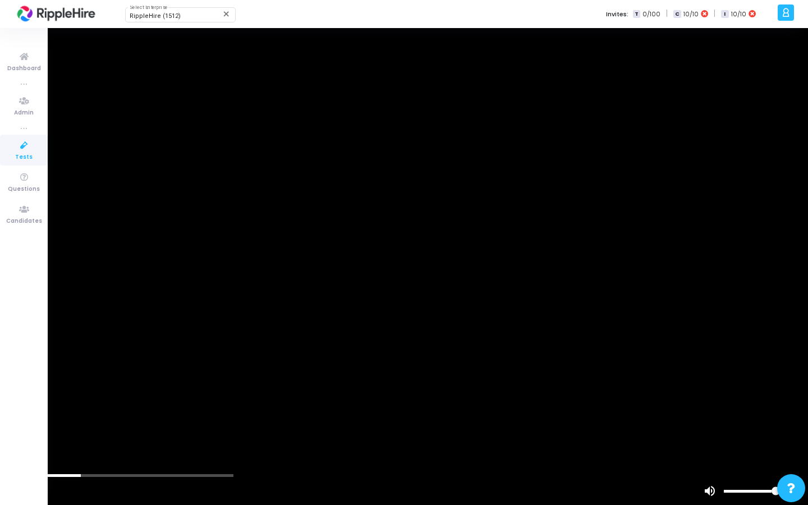
click at [43, 455] on span "1.5x" at bounding box center [42, 491] width 28 height 28
click at [221, 455] on div "scrub bar" at bounding box center [375, 491] width 561 height 28
click at [257, 455] on div "scrub bar" at bounding box center [404, 475] width 808 height 3
click at [794, 455] on vg-fullscreen at bounding box center [794, 491] width 28 height 28
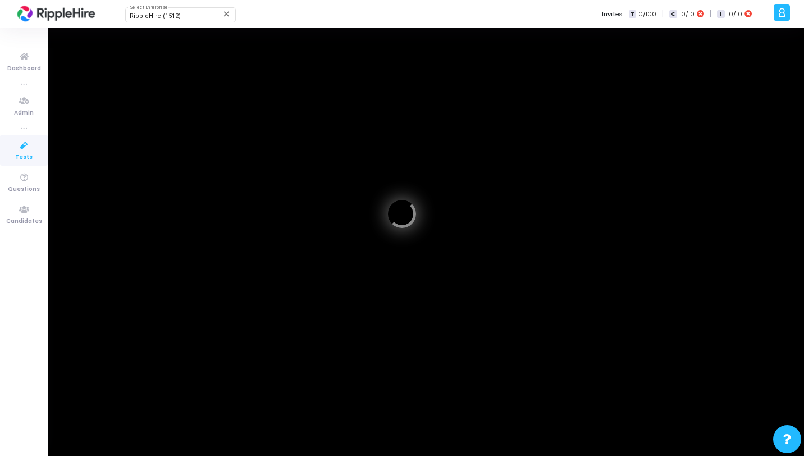
scroll to position [148, 0]
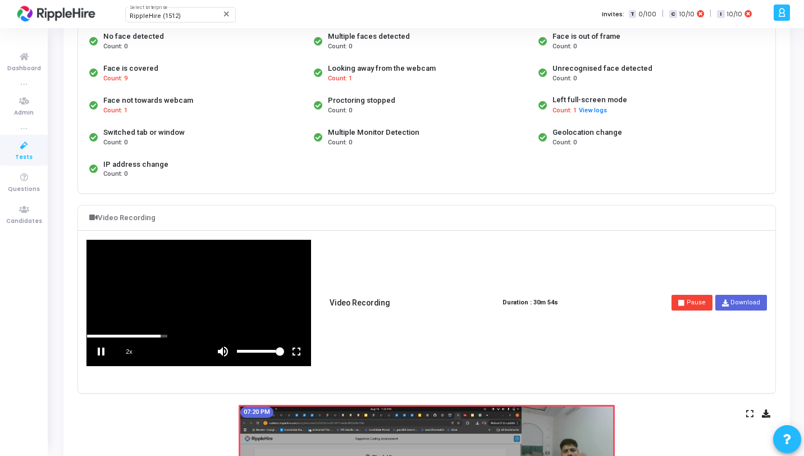
click at [102, 351] on vg-play-pause at bounding box center [101, 351] width 28 height 28
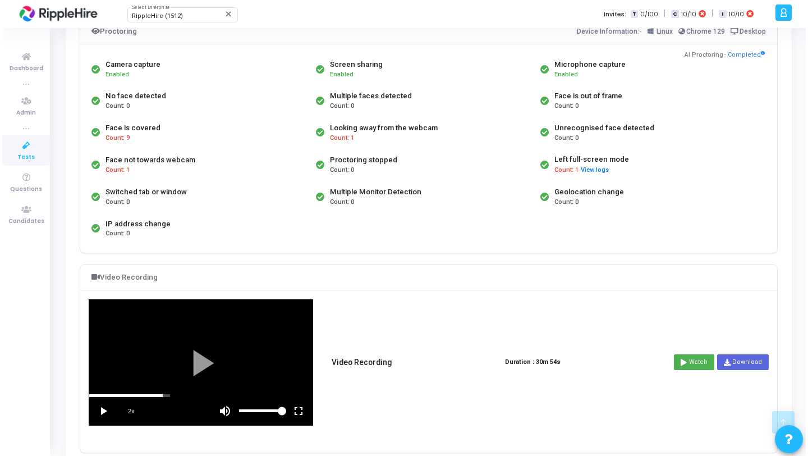
scroll to position [0, 0]
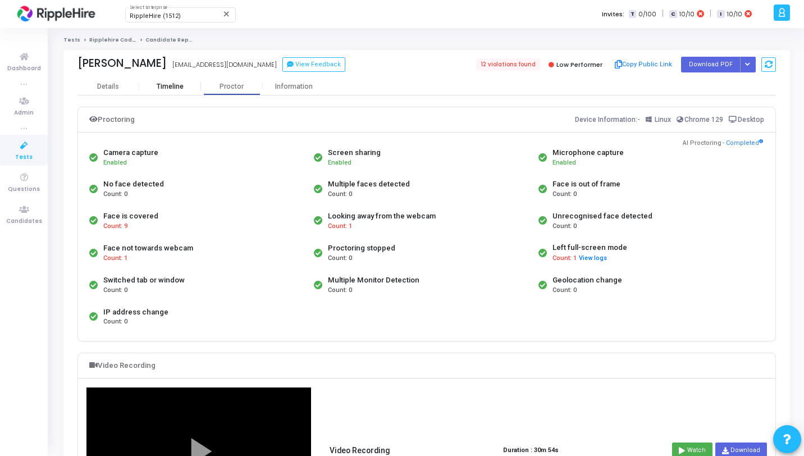
click at [163, 84] on div "Timeline" at bounding box center [170, 87] width 27 height 8
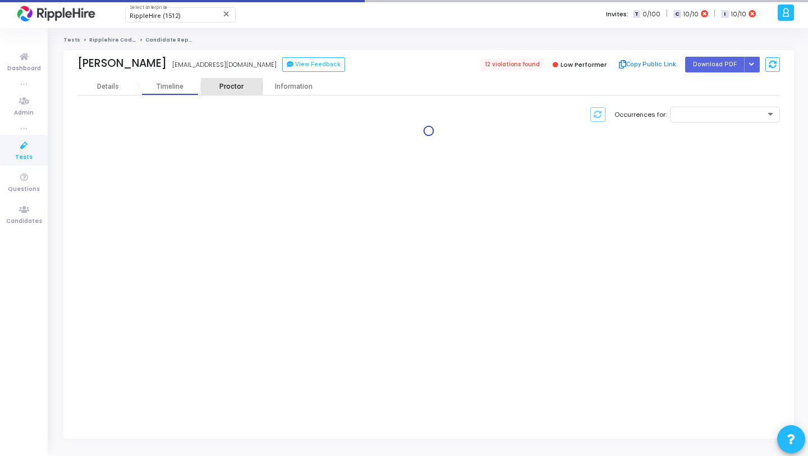
click at [230, 80] on div "Proctor" at bounding box center [232, 86] width 62 height 17
